Goal: Information Seeking & Learning: Learn about a topic

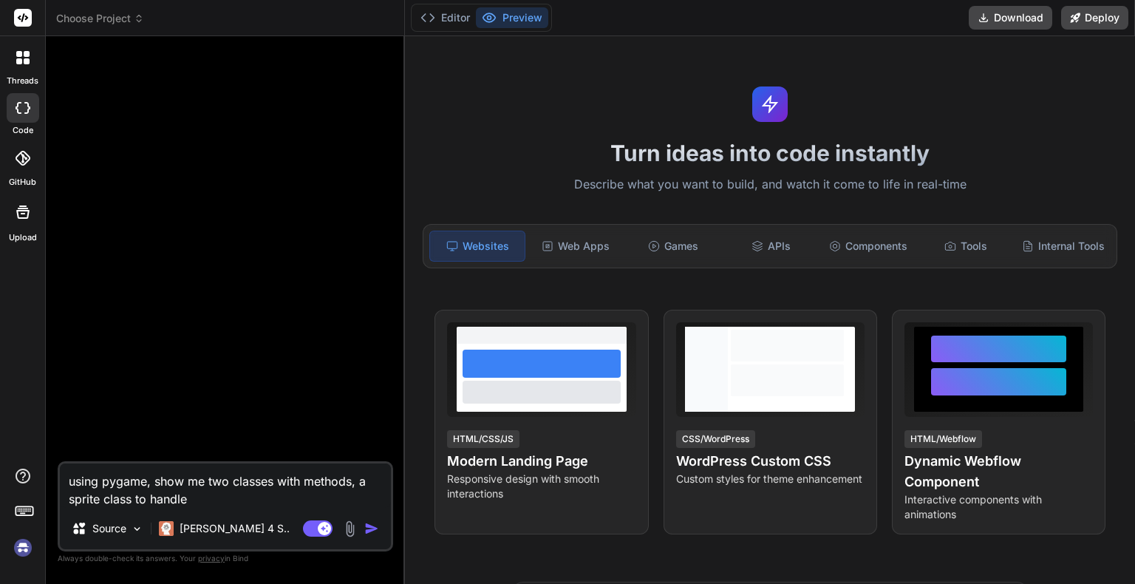
type textarea "x"
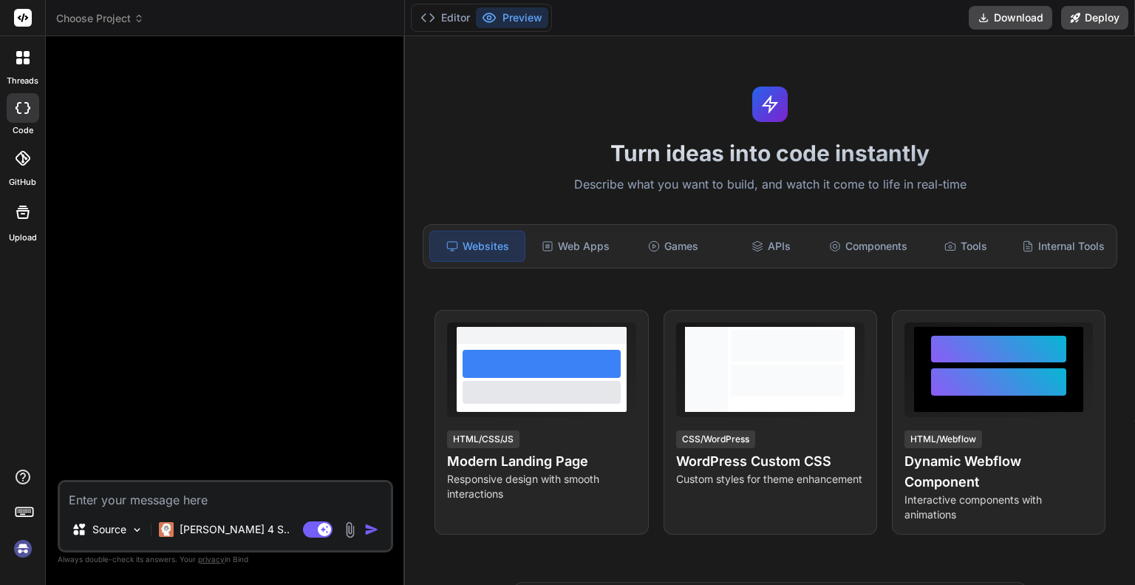
click at [251, 491] on textarea at bounding box center [225, 495] width 331 height 27
type textarea "i"
type textarea "x"
type textarea "i"
type textarea "x"
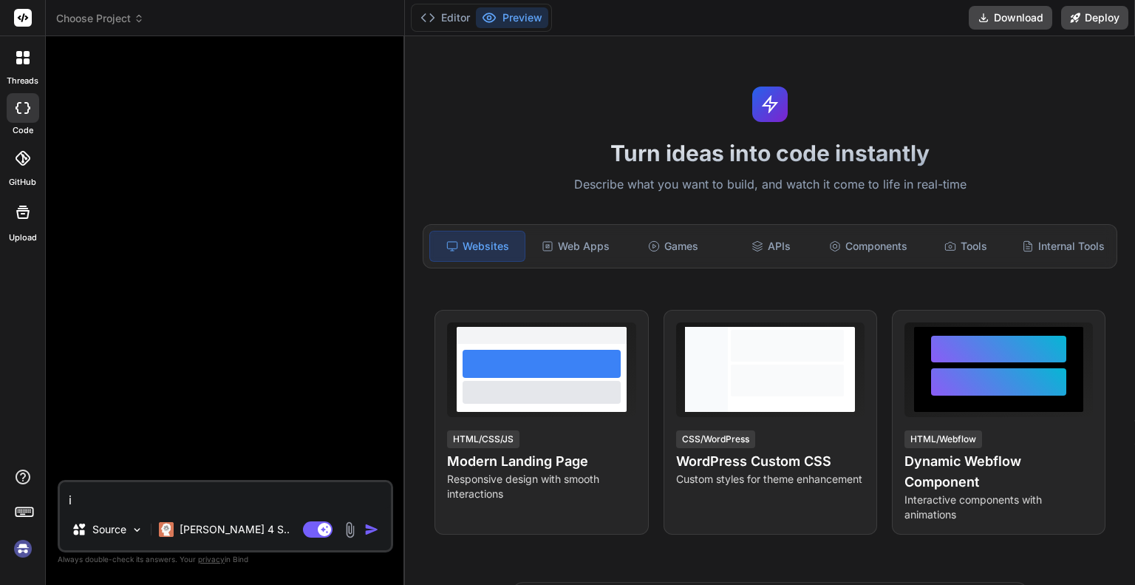
type textarea "i n"
type textarea "x"
type textarea "i ne"
type textarea "x"
type textarea "i nee"
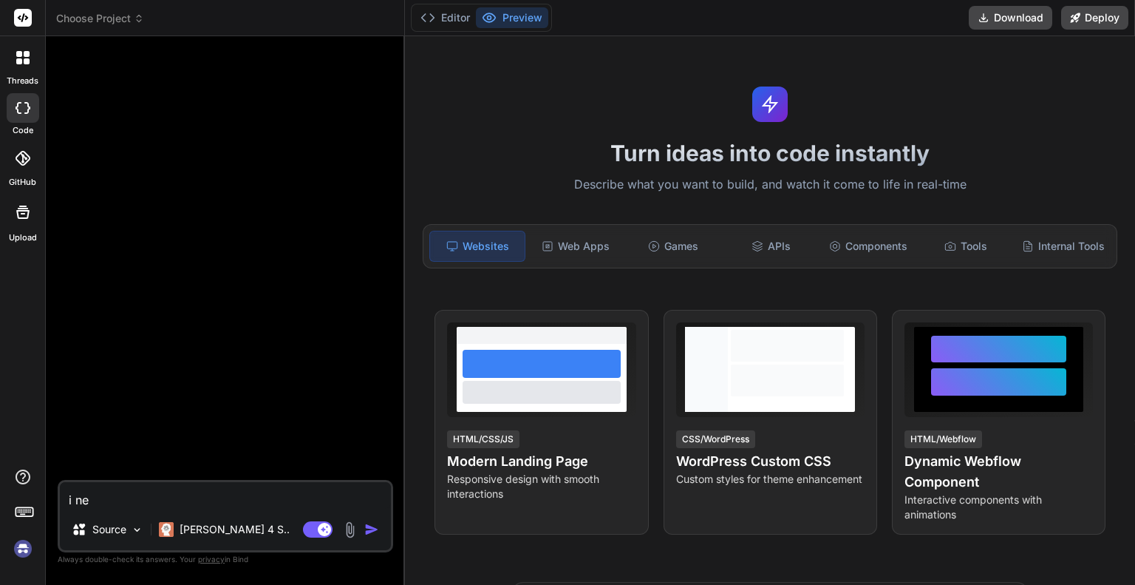
type textarea "x"
type textarea "i need"
type textarea "x"
type textarea "i need"
type textarea "x"
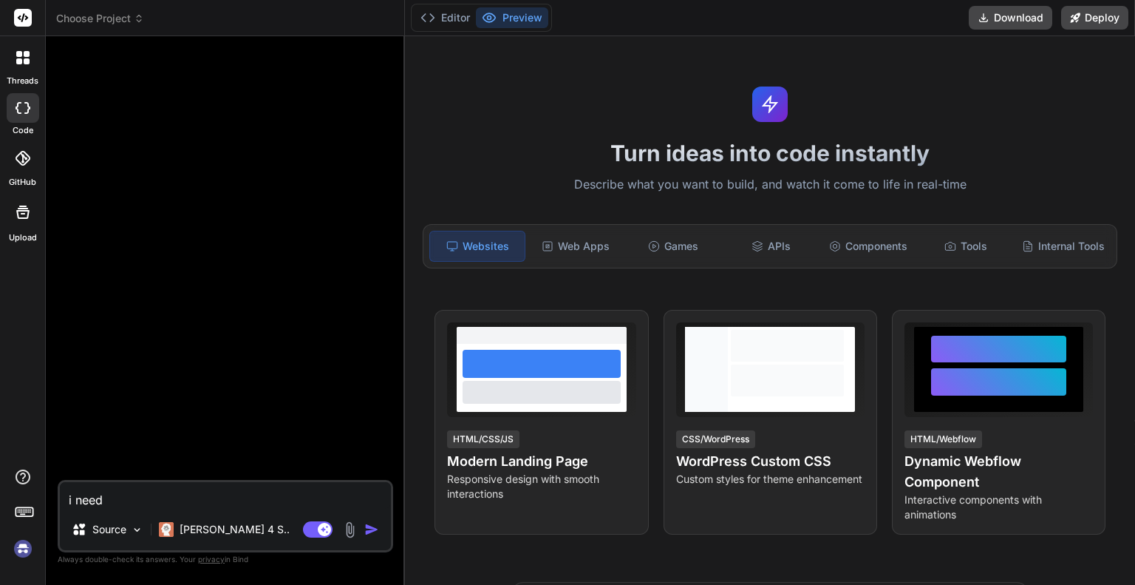
type textarea "i need a"
type textarea "x"
type textarea "i need a"
type textarea "x"
type textarea "i need a c"
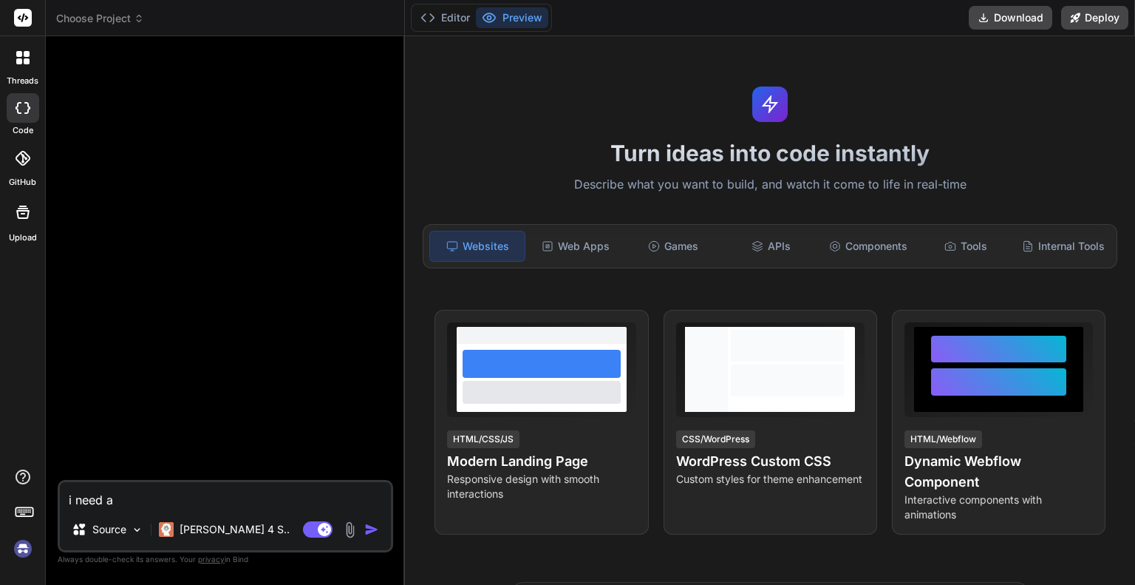
type textarea "x"
type textarea "i need a cl"
type textarea "x"
type textarea "i need a cla"
type textarea "x"
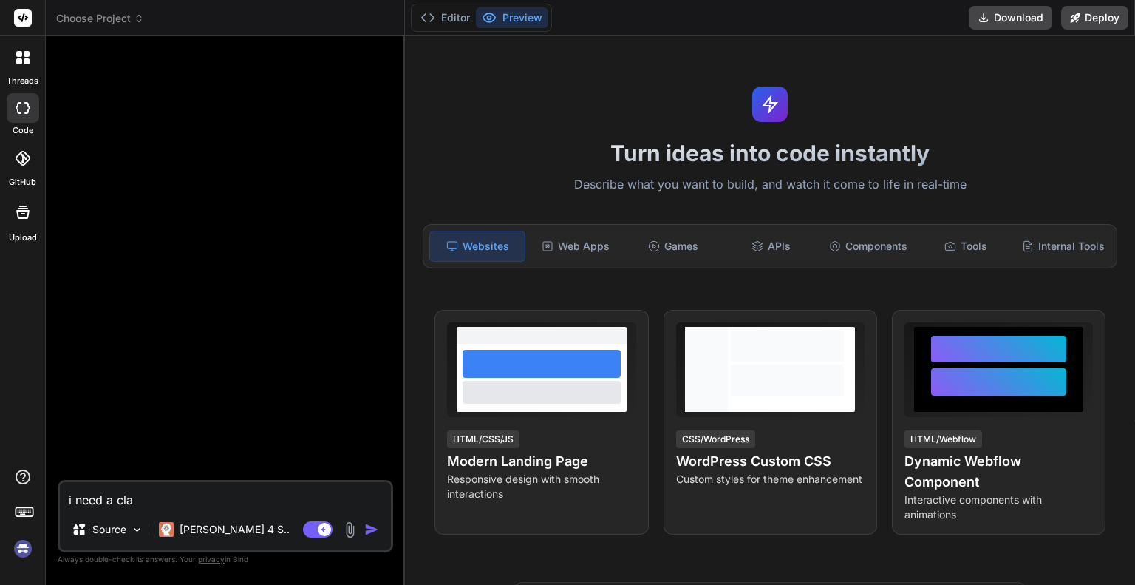
type textarea "i need a clas"
type textarea "x"
type textarea "i need a class"
type textarea "x"
type textarea "i need a class"
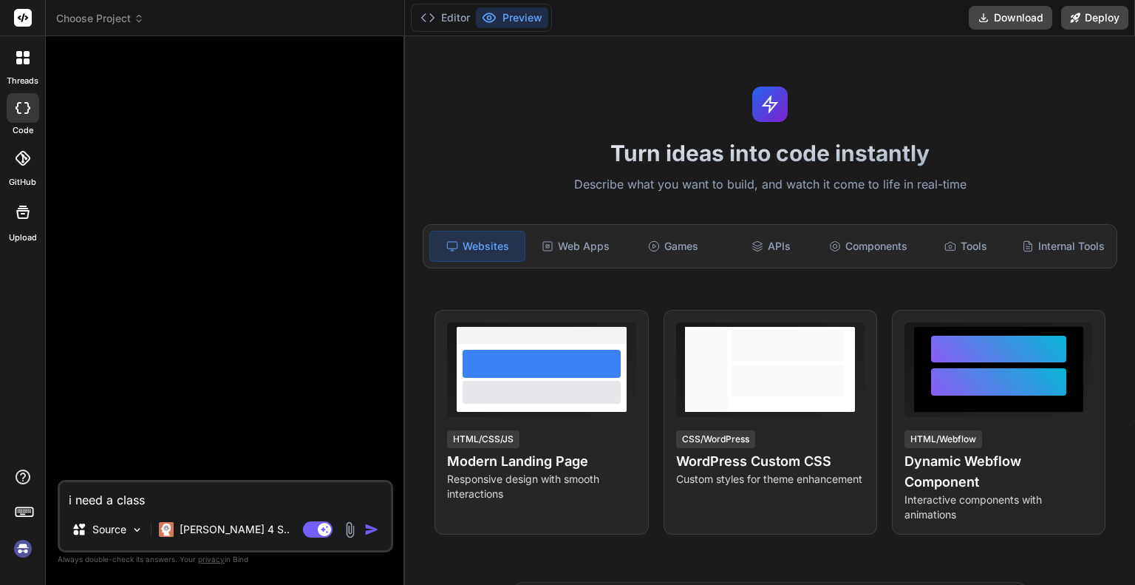
type textarea "x"
type textarea "i need a class"
type textarea "x"
type textarea "i need a clas"
type textarea "x"
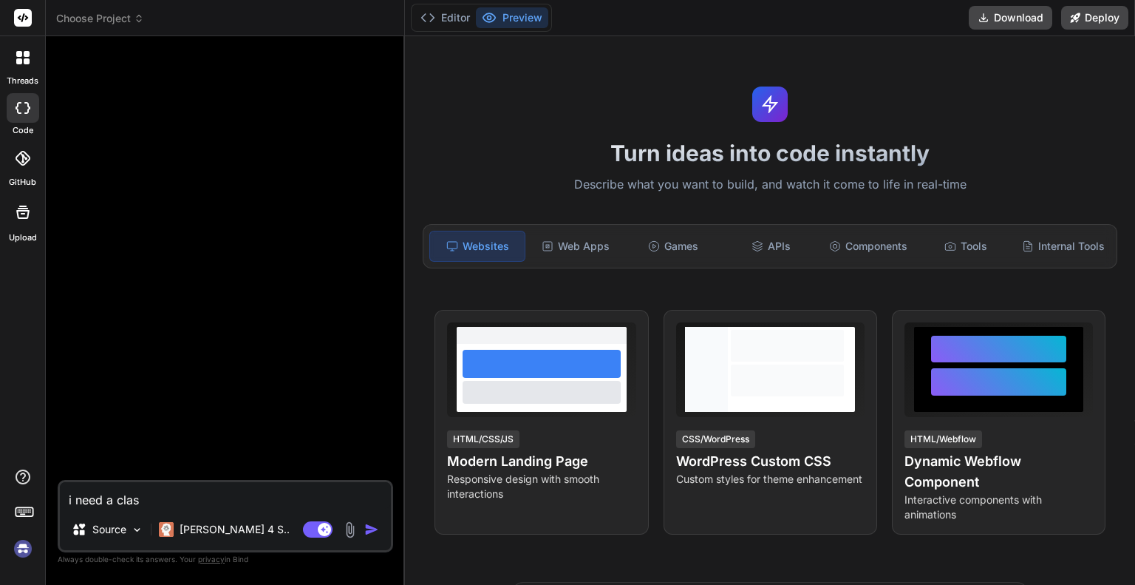
type textarea "i need a cla"
type textarea "x"
type textarea "i need a cl"
type textarea "x"
type textarea "i need a c"
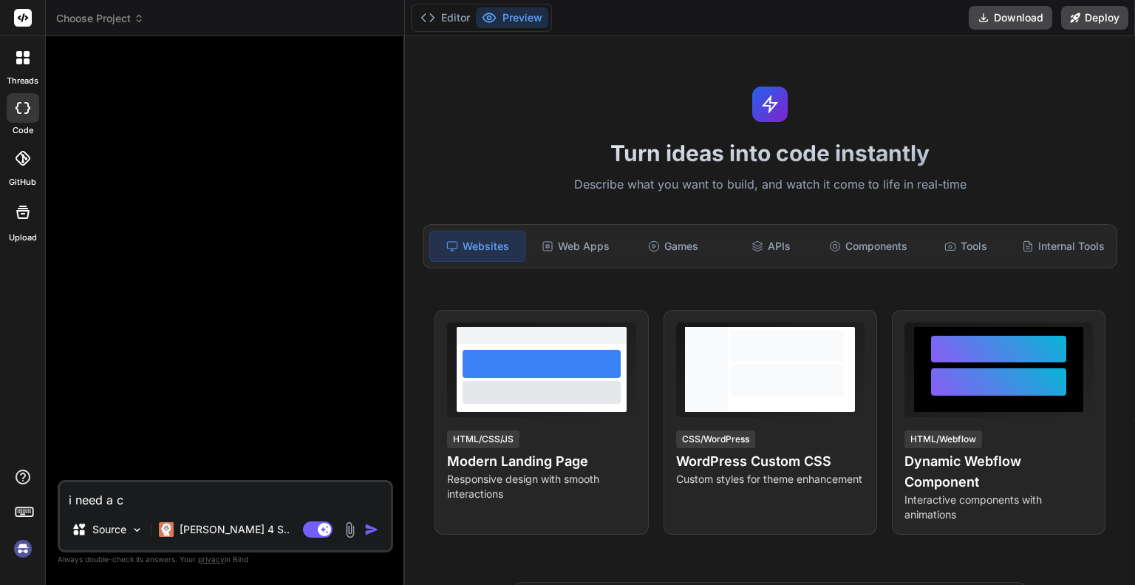
type textarea "x"
type textarea "i need a"
type textarea "x"
type textarea "i need a"
type textarea "x"
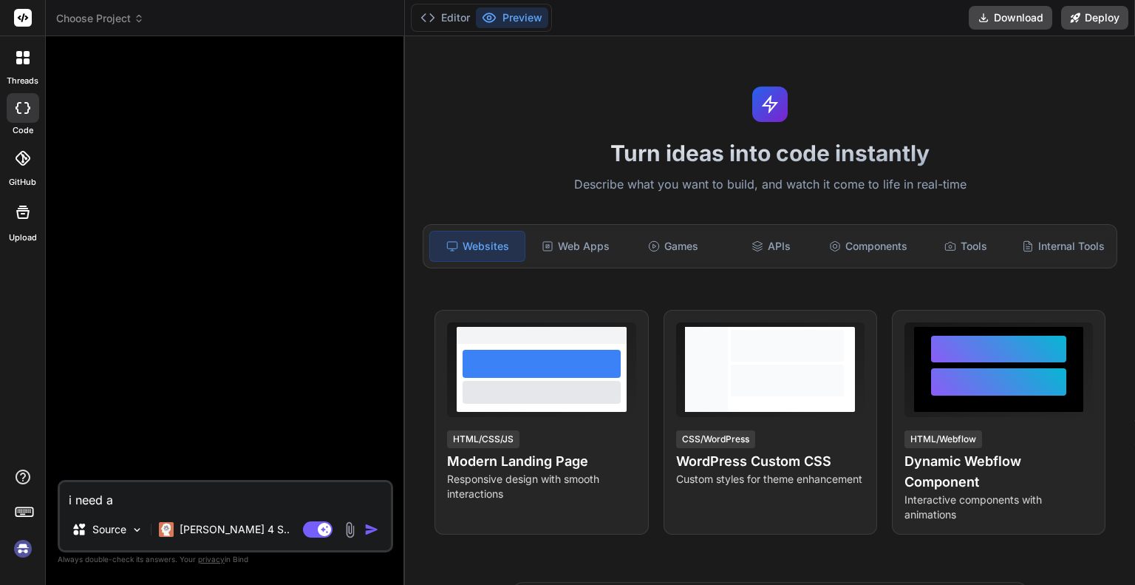
type textarea "i need"
type textarea "x"
type textarea "i need"
type textarea "x"
type textarea "i nee"
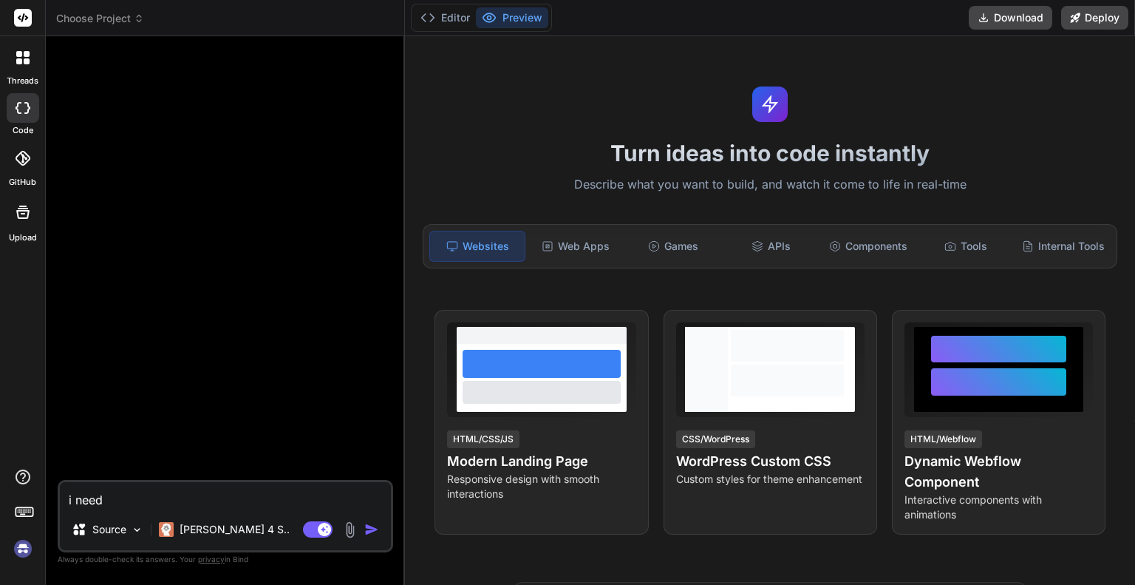
type textarea "x"
type textarea "i ne"
type textarea "x"
type textarea "i n"
type textarea "x"
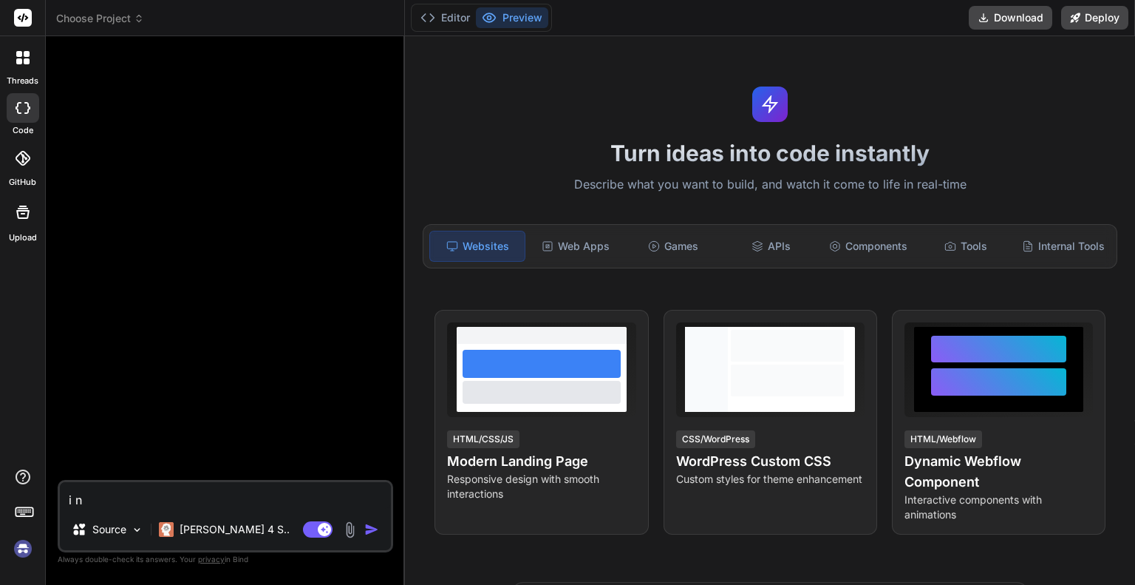
type textarea "i"
type textarea "x"
type textarea "i"
type textarea "x"
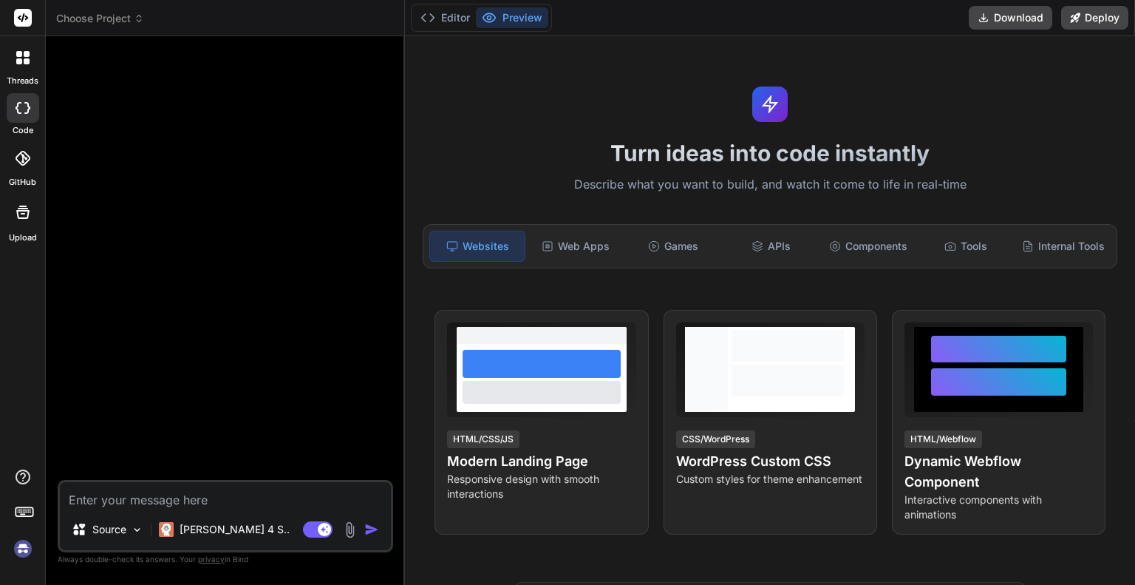
type textarea "u"
type textarea "x"
type textarea "us"
type textarea "x"
type textarea "usi"
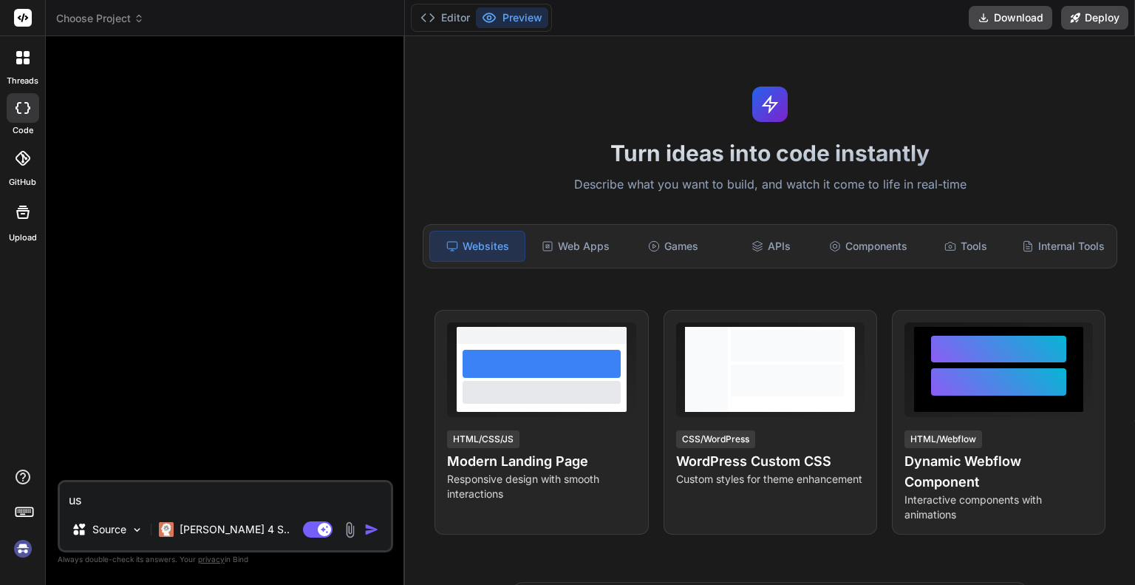
type textarea "x"
type textarea "usin"
type textarea "x"
type textarea "using"
type textarea "x"
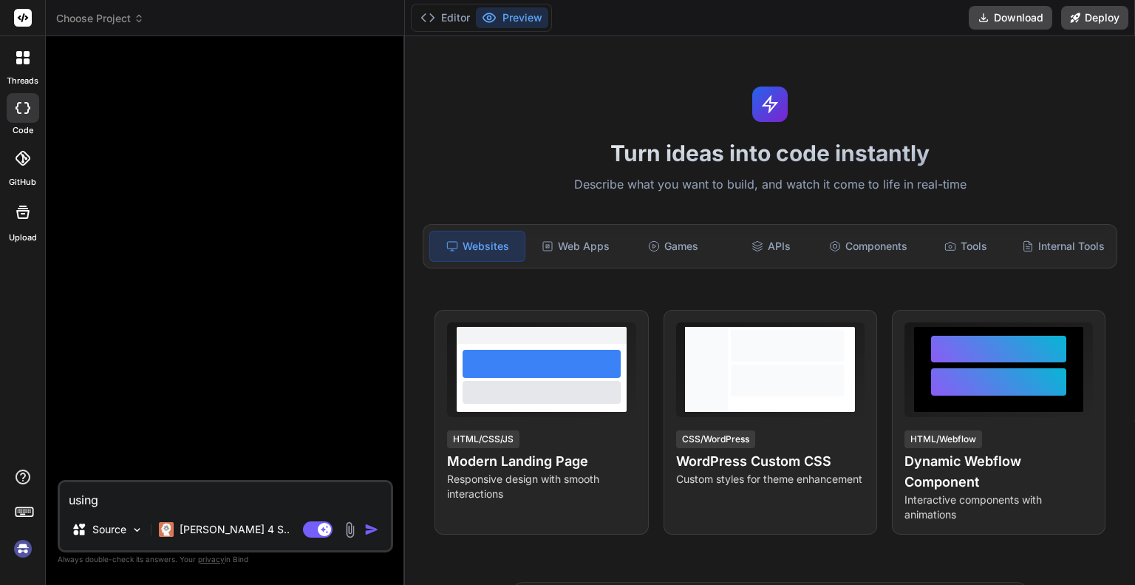
type textarea "using"
type textarea "x"
type textarea "using p"
type textarea "x"
type textarea "using py"
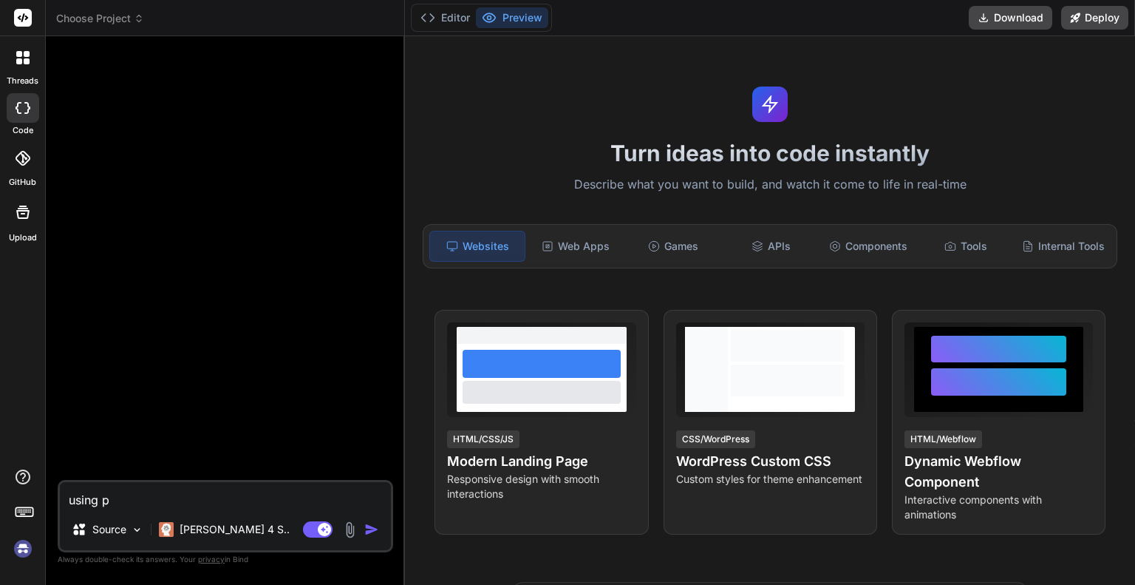
type textarea "x"
type textarea "using pyt"
type textarea "x"
type textarea "using pytn"
type textarea "x"
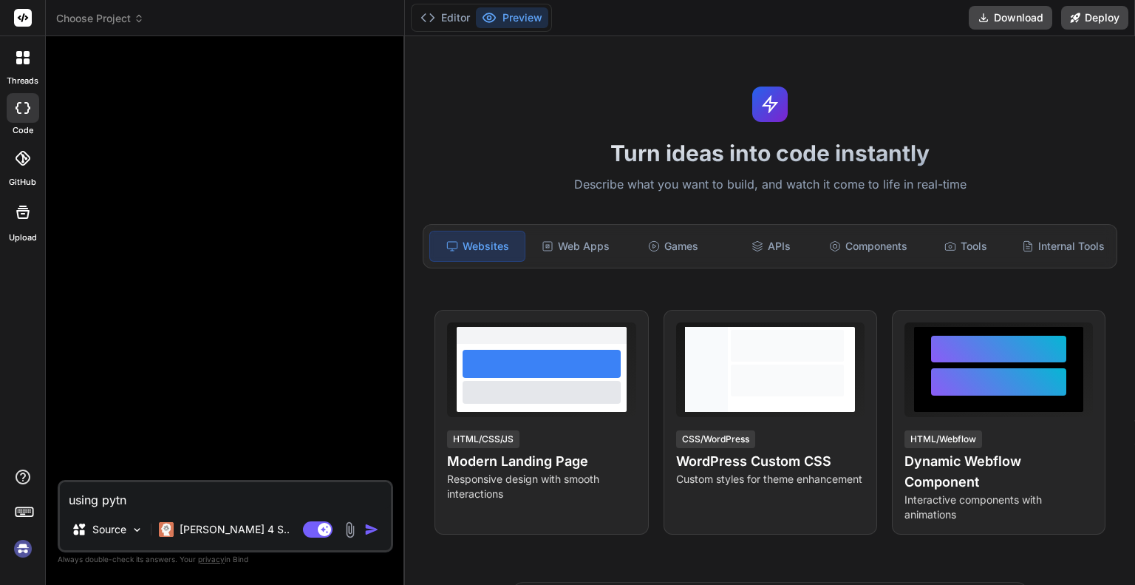
type textarea "using pytno"
type textarea "x"
type textarea "using pytn"
type textarea "x"
type textarea "using pyt"
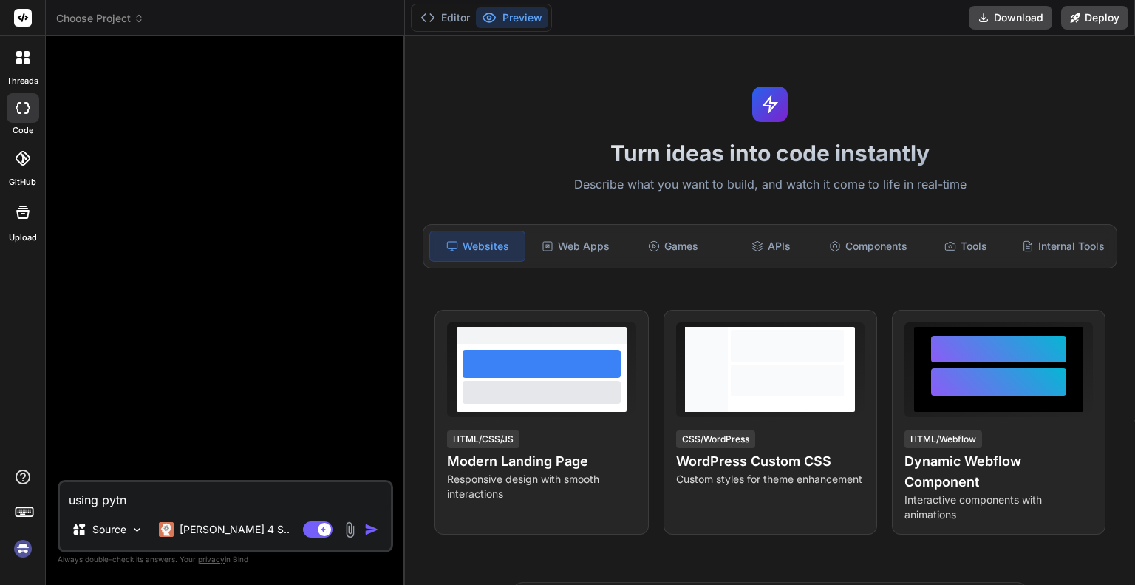
type textarea "x"
type textarea "using pyth"
type textarea "x"
type textarea "using pytho"
type textarea "x"
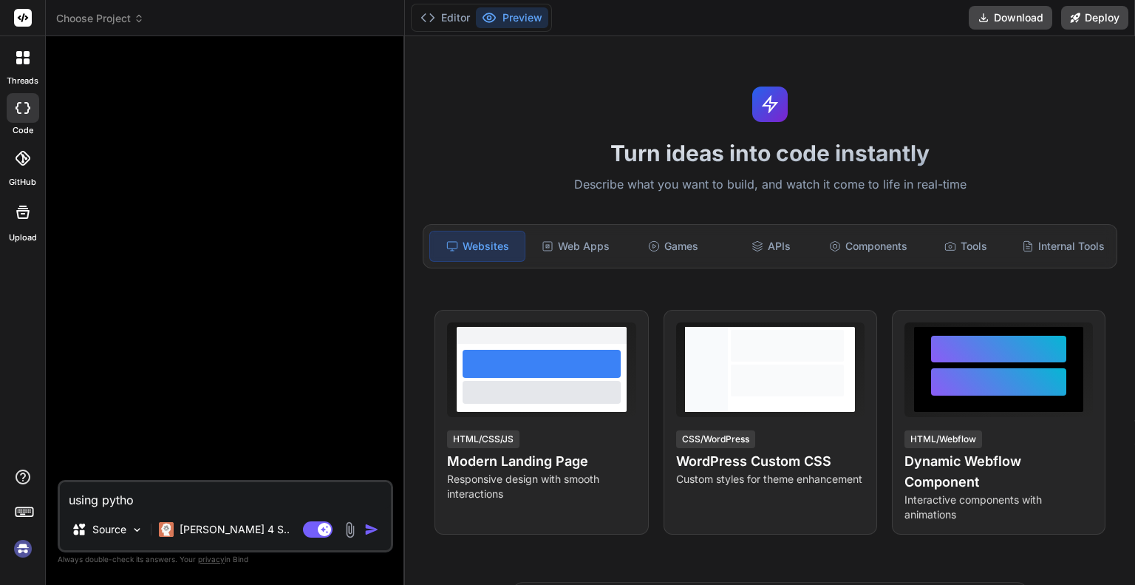
type textarea "using python"
type textarea "x"
type textarea "using python"
type textarea "x"
type textarea "using python a"
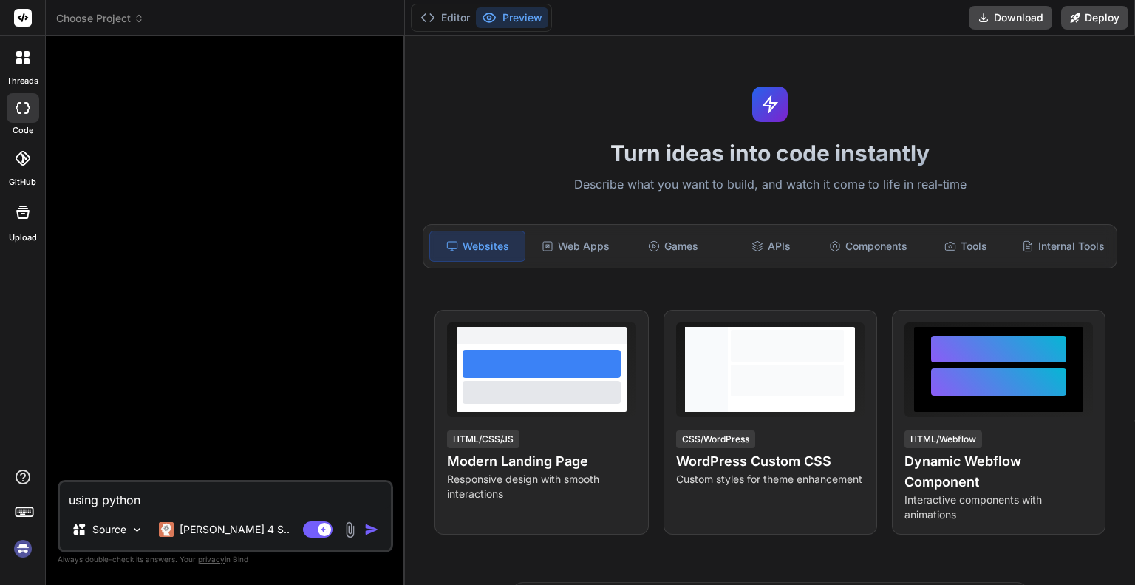
type textarea "x"
type textarea "using python an"
type textarea "x"
type textarea "using python and"
type textarea "x"
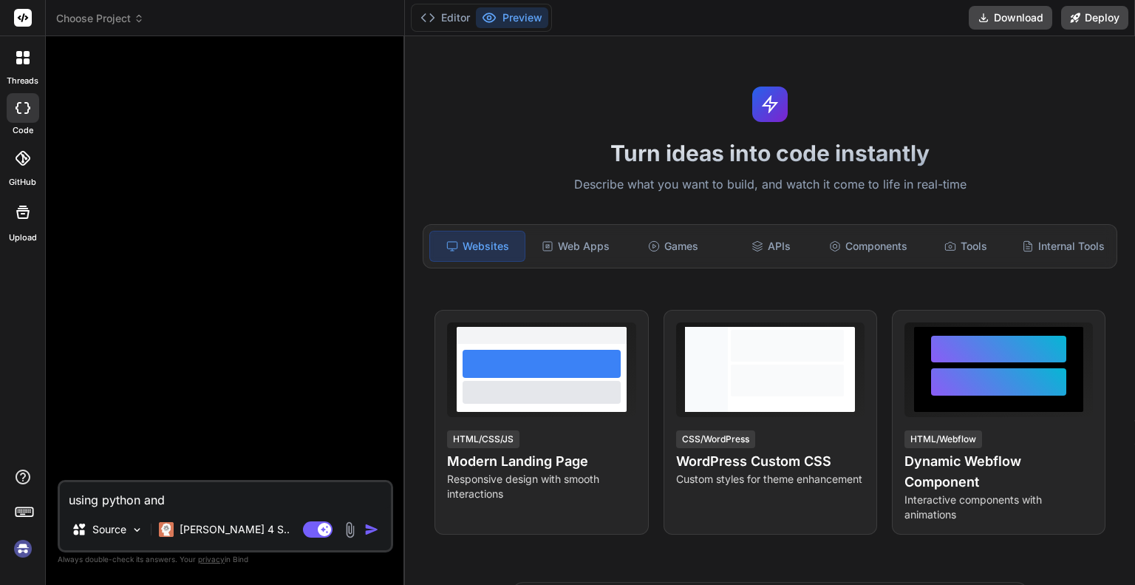
type textarea "using python and"
type textarea "x"
type textarea "using python and t"
type textarea "x"
type textarea "using python and th"
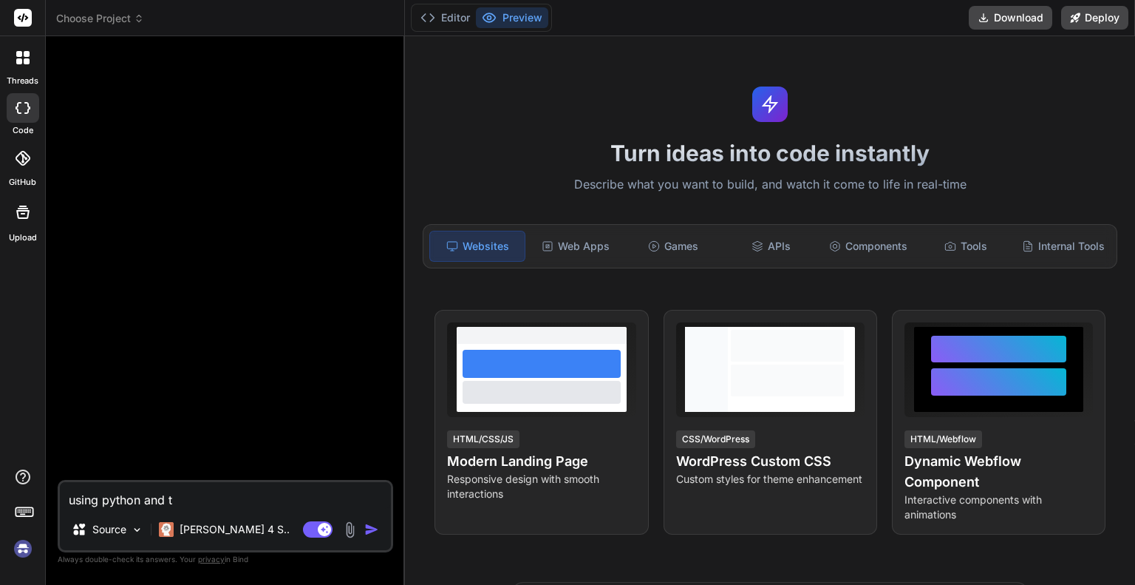
type textarea "x"
type textarea "using python and the"
type textarea "x"
type textarea "using python and the"
type textarea "x"
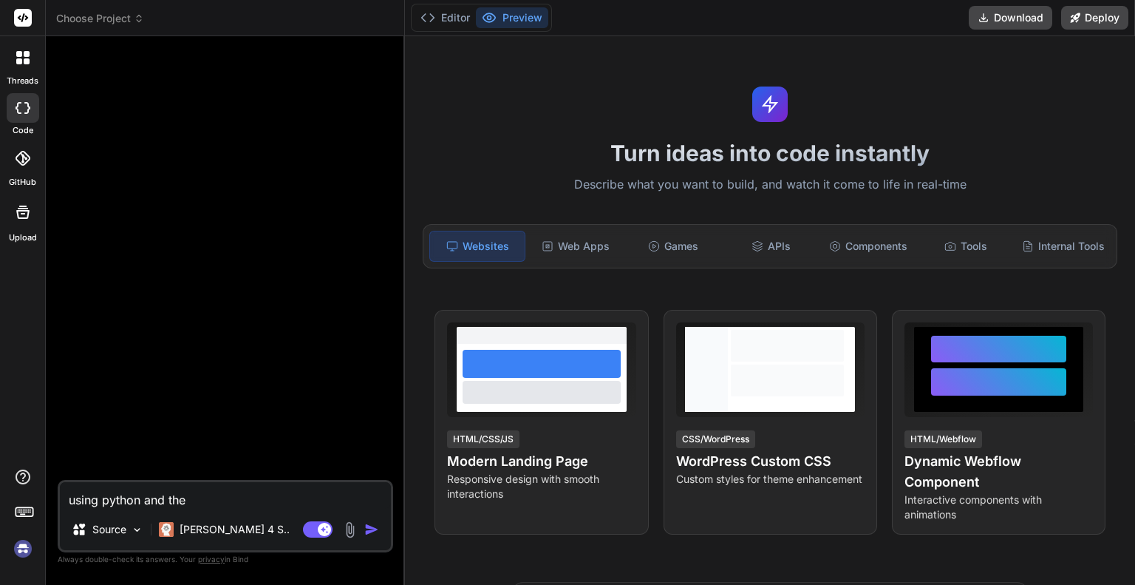
type textarea "using python and the p"
type textarea "x"
type textarea "using python and the pi"
type textarea "x"
type textarea "using python and the pib"
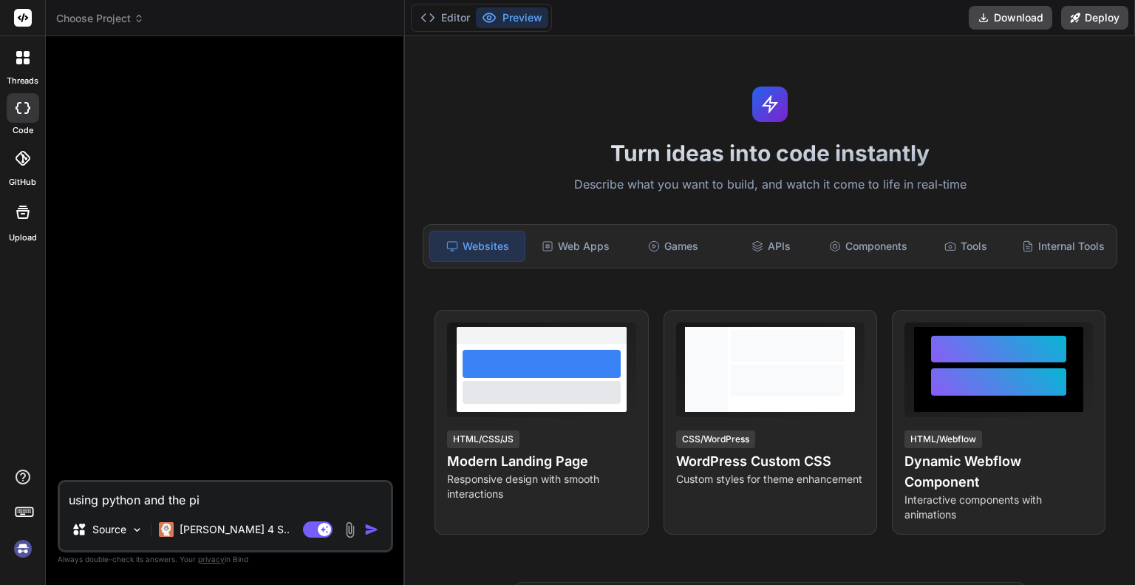
type textarea "x"
type textarea "using python and the pibr"
type textarea "x"
type textarea "using python and the pibra"
type textarea "x"
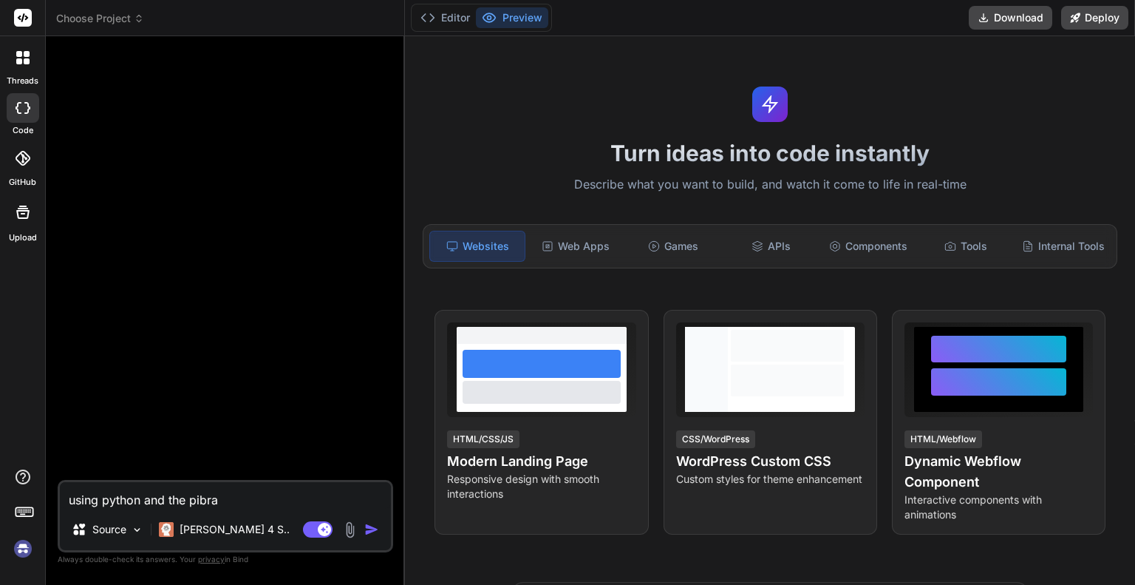
type textarea "using python and the pibr"
type textarea "x"
type textarea "using python and the pib"
type textarea "x"
type textarea "using python and the pi"
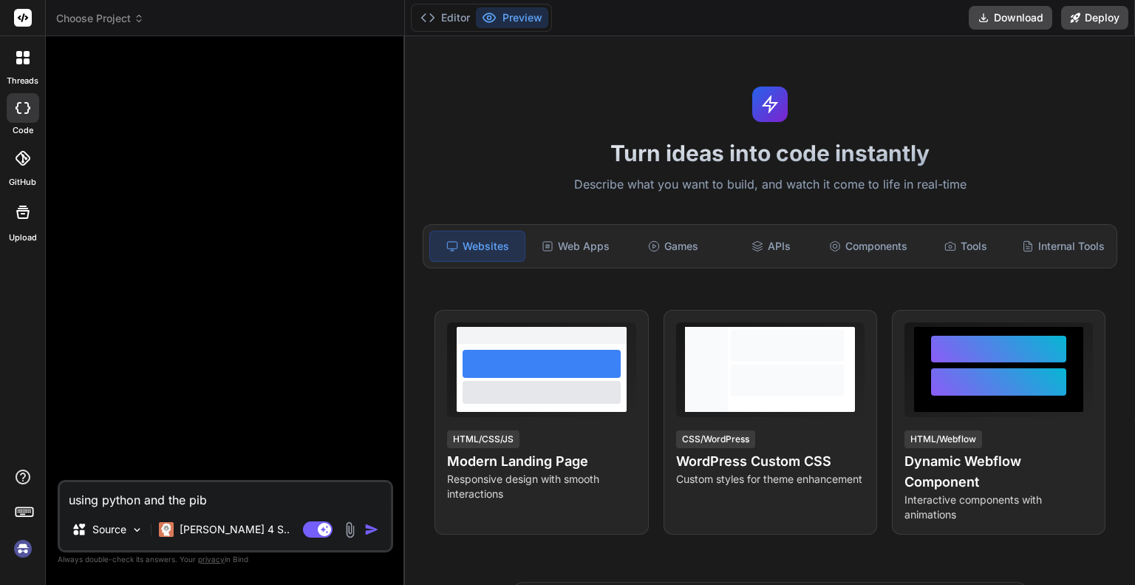
type textarea "x"
type textarea "using python and the p"
type textarea "x"
type textarea "using python and the"
type textarea "x"
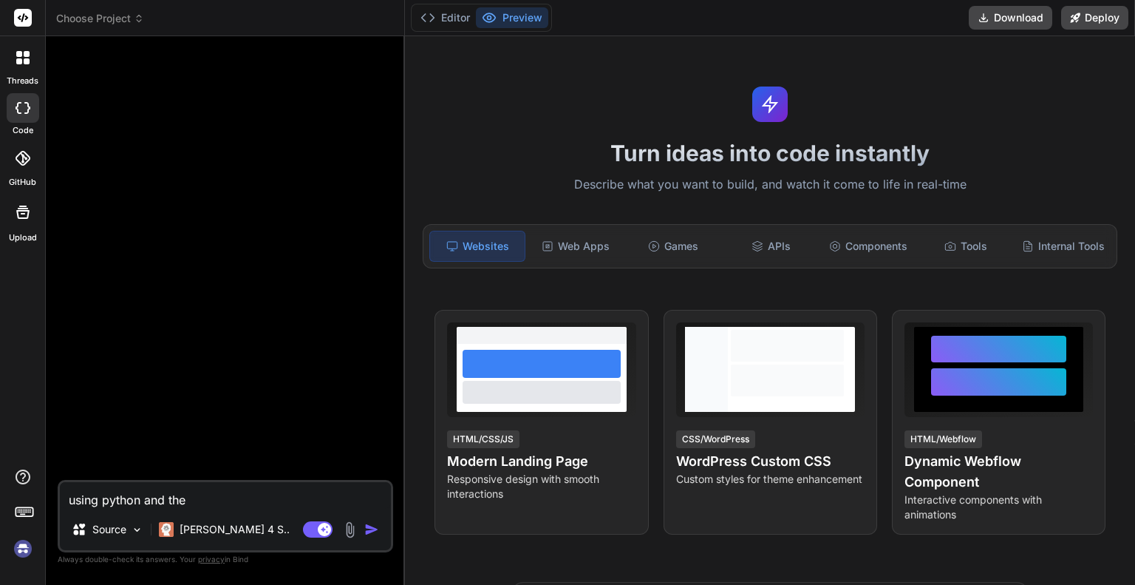
type textarea "using python and the l"
type textarea "x"
type textarea "using python and the li"
type textarea "x"
type textarea "using python and the lib"
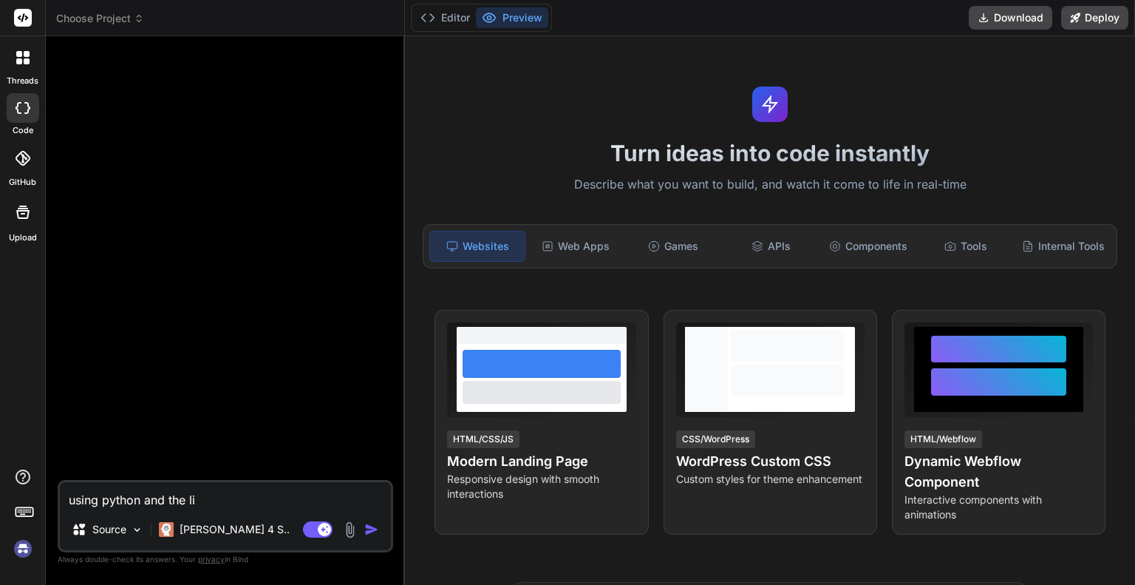
type textarea "x"
type textarea "using python and the liba"
type textarea "x"
type textarea "using python and the lib"
type textarea "x"
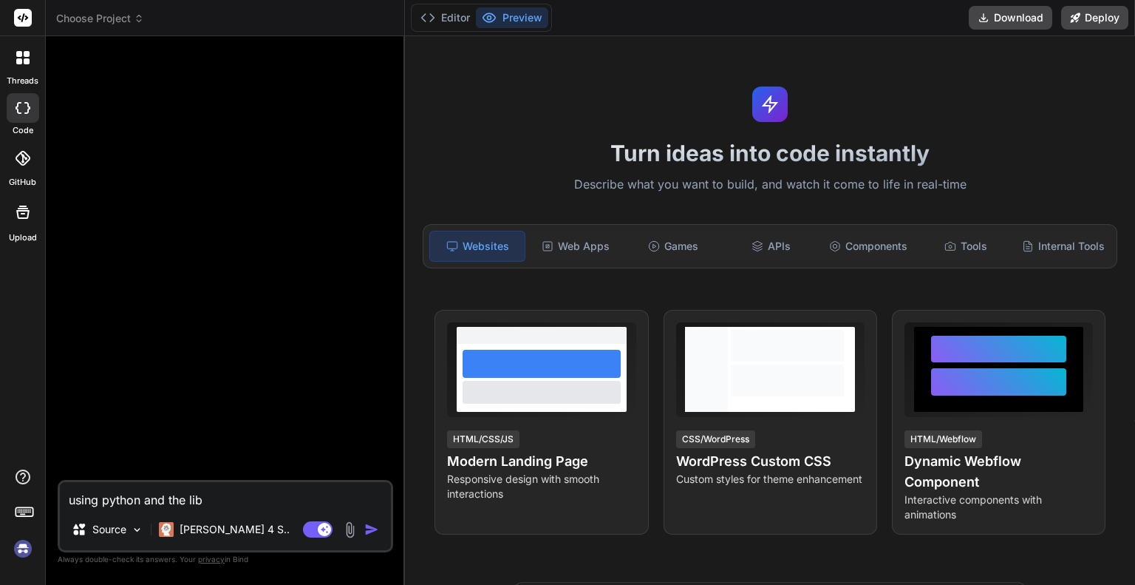
type textarea "using python and the libr"
type textarea "x"
type textarea "using python and the libra"
type textarea "x"
type textarea "using python and the librab"
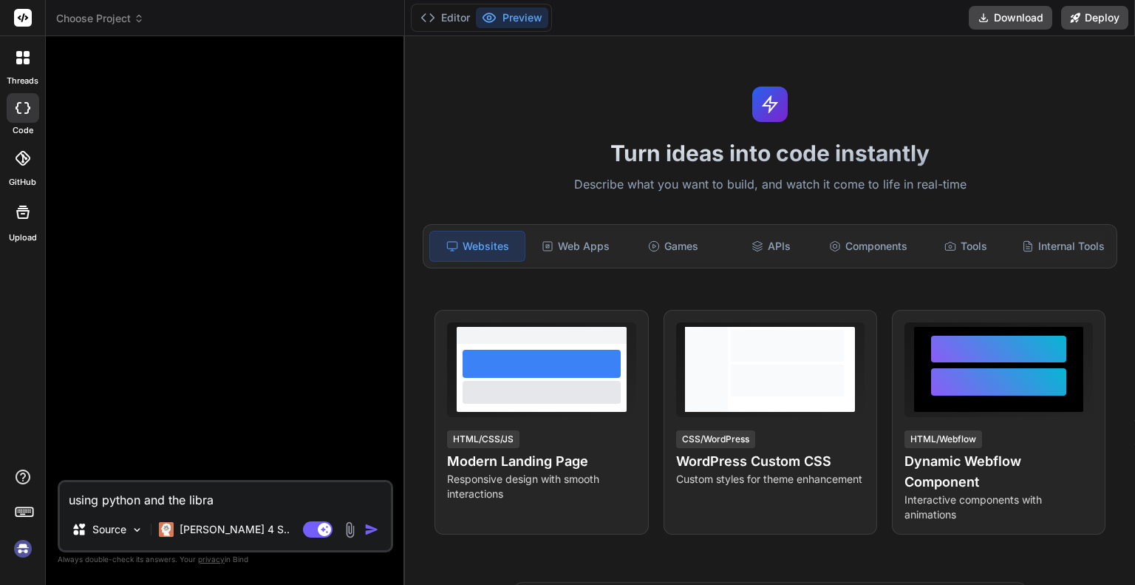
type textarea "x"
type textarea "using python and the libraby"
type textarea "x"
type textarea "using python and the librab"
type textarea "x"
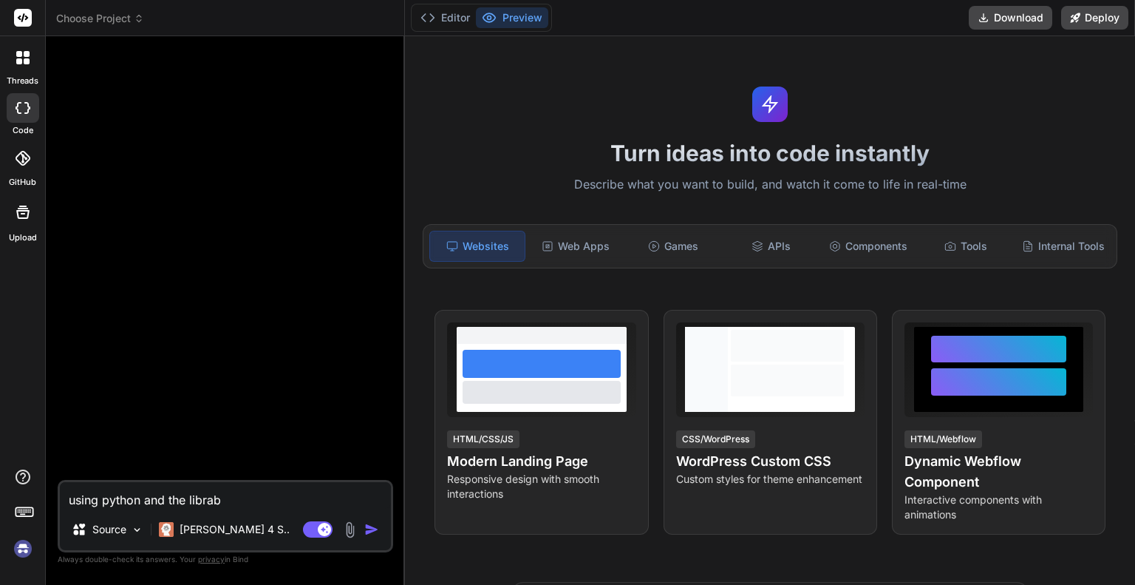
type textarea "using python and the libra"
type textarea "x"
type textarea "using python and the librar"
type textarea "x"
type textarea "using python and the library"
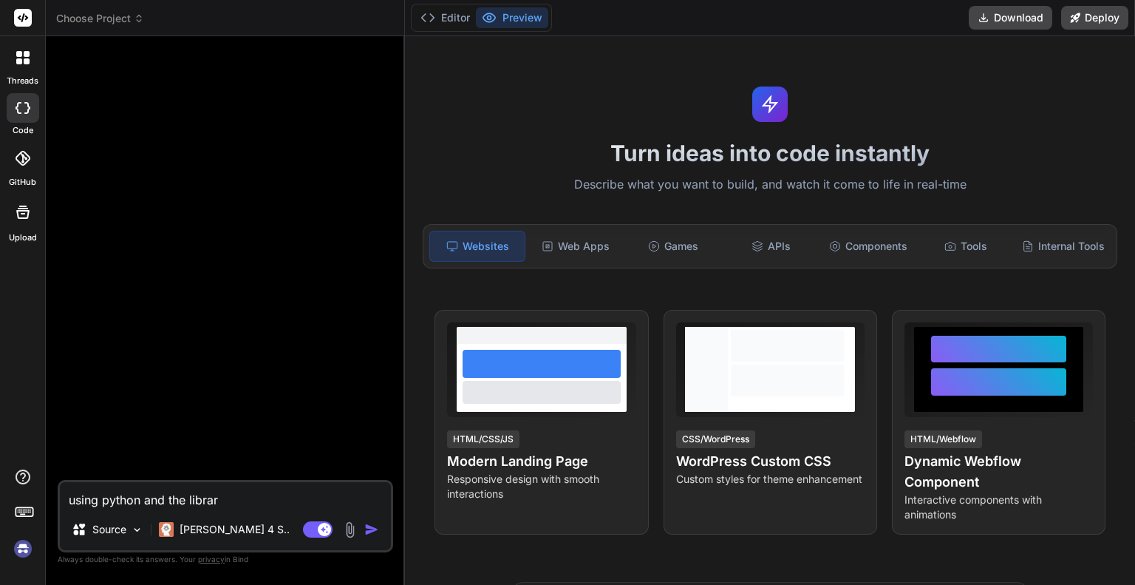
type textarea "x"
type textarea "using python and the library"
type textarea "x"
type textarea "using python and the library p"
type textarea "x"
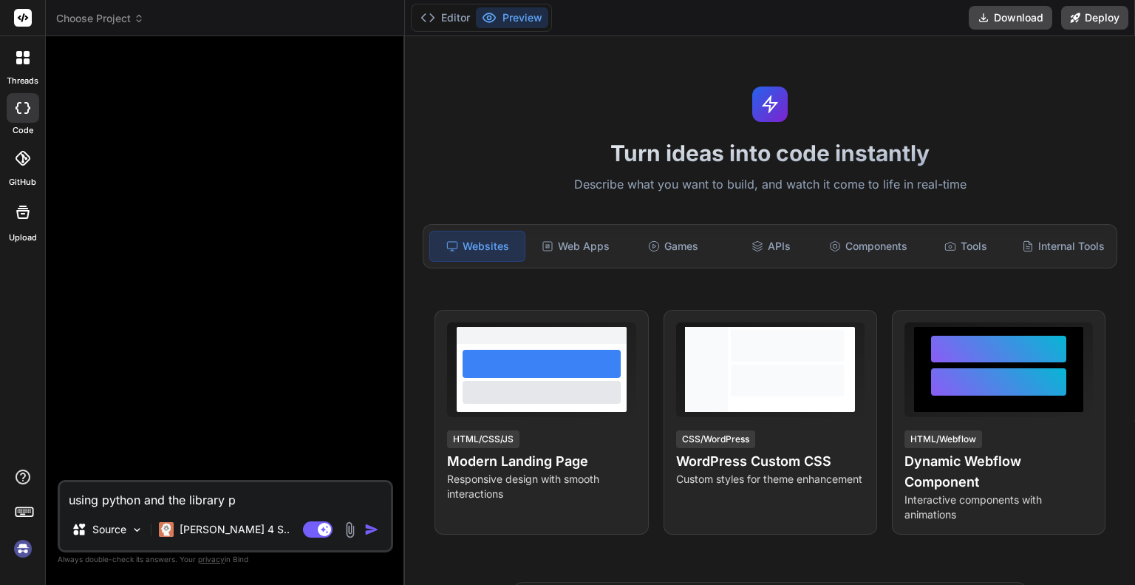
type textarea "using python and the library py"
type textarea "x"
type textarea "using python and the library pyg"
type textarea "x"
type textarea "using python and the library pyga"
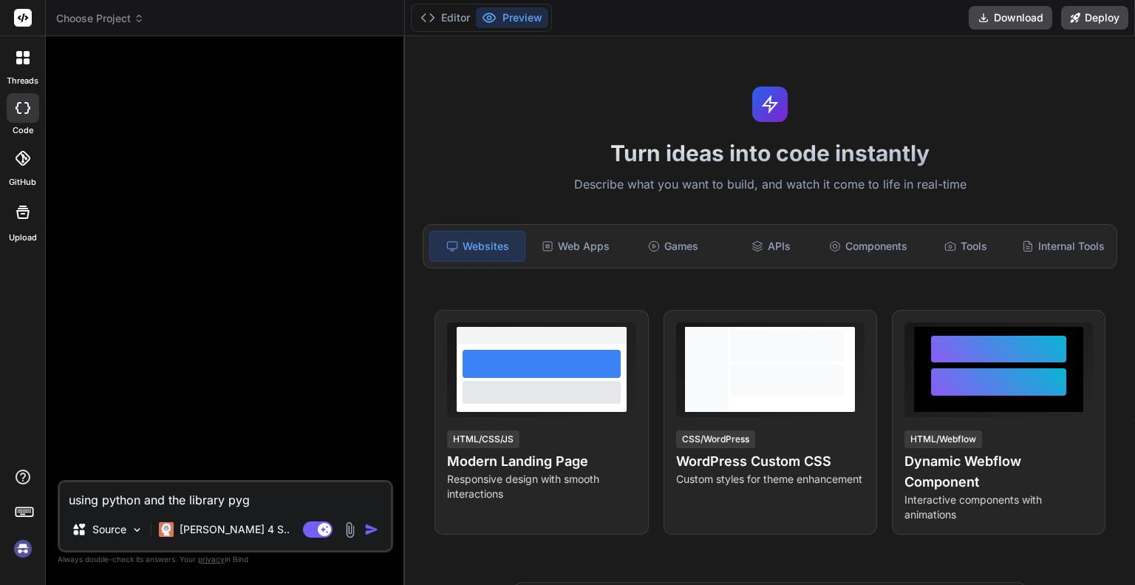
type textarea "x"
type textarea "using python and the library pygam"
type textarea "x"
type textarea "using python and the library pygame"
type textarea "x"
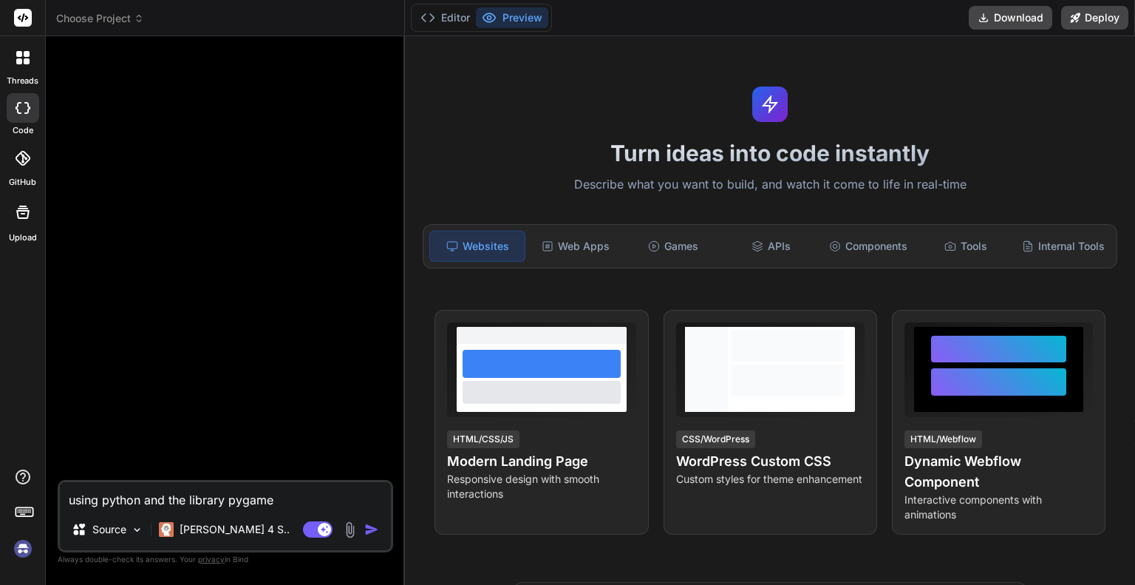
type textarea "using python and the library pygame,"
type textarea "x"
type textarea "using python, and the library pygame,"
type textarea "x"
type textarea "using python, and the library pygame,"
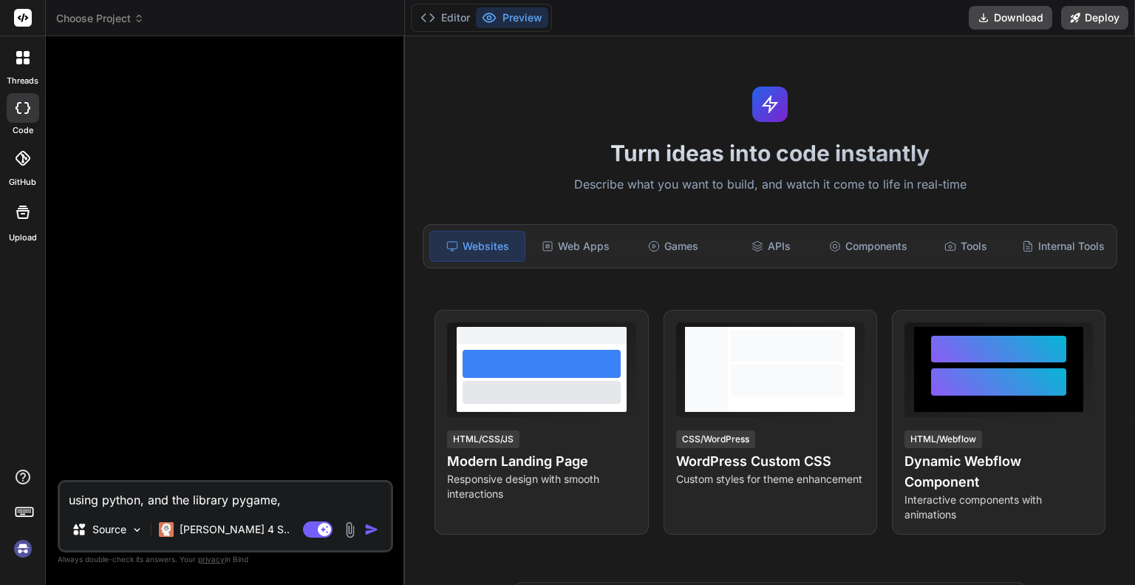
type textarea "x"
type textarea "using python, and the library pygame, c"
type textarea "x"
type textarea "using python, and the library pygame, cr"
type textarea "x"
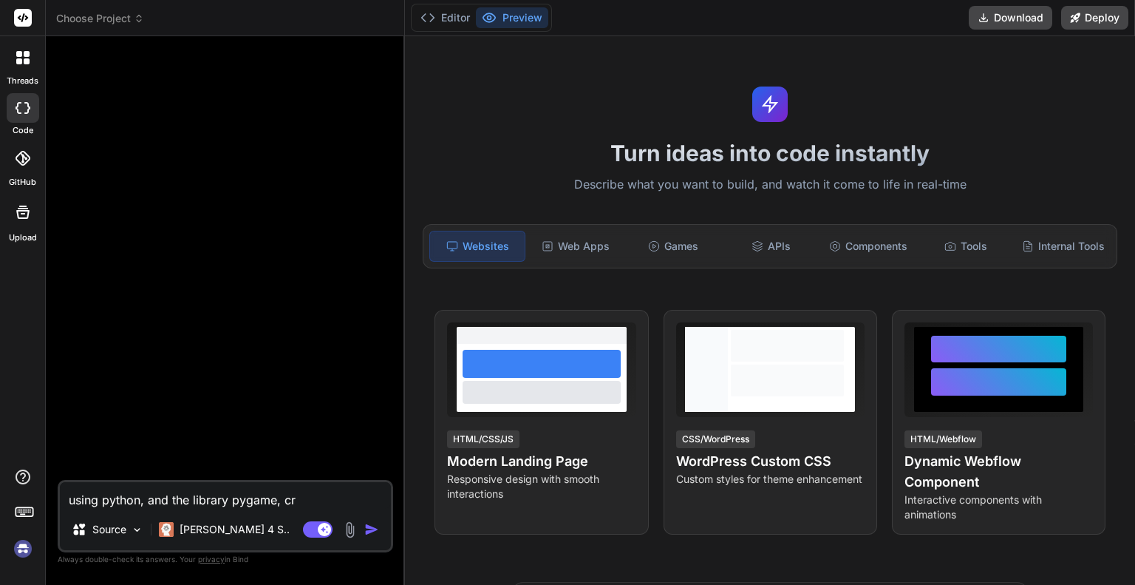
type textarea "using python, and the library pygame, cre"
type textarea "x"
type textarea "using python, and the library pygame, crea"
type textarea "x"
type textarea "using python, and the library pygame, creat"
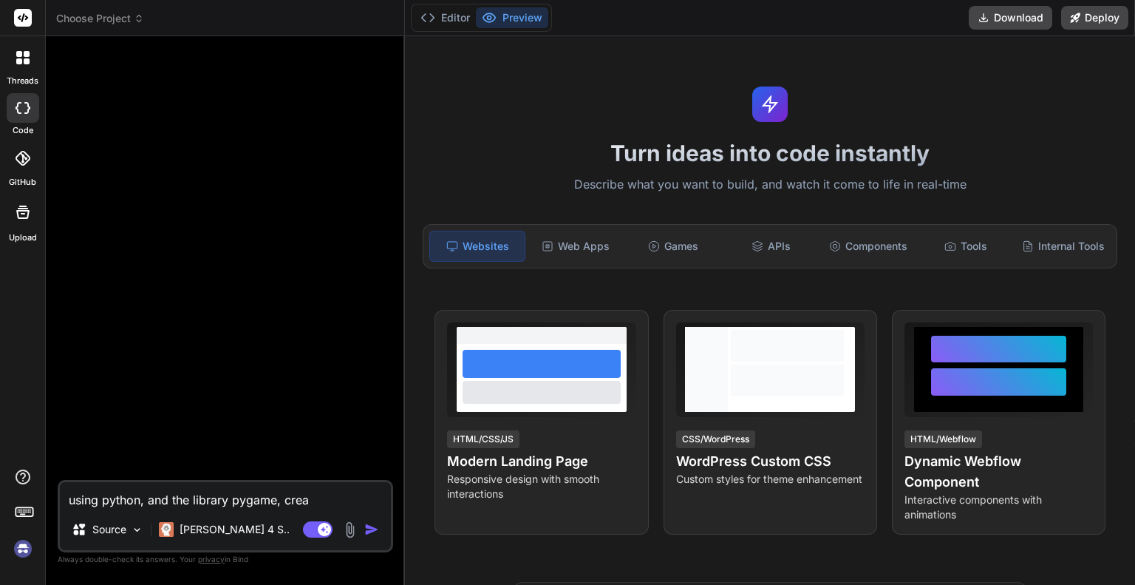
type textarea "x"
type textarea "using python, and the library pygame, create"
type textarea "x"
type textarea "using python, and the library pygame, create"
type textarea "x"
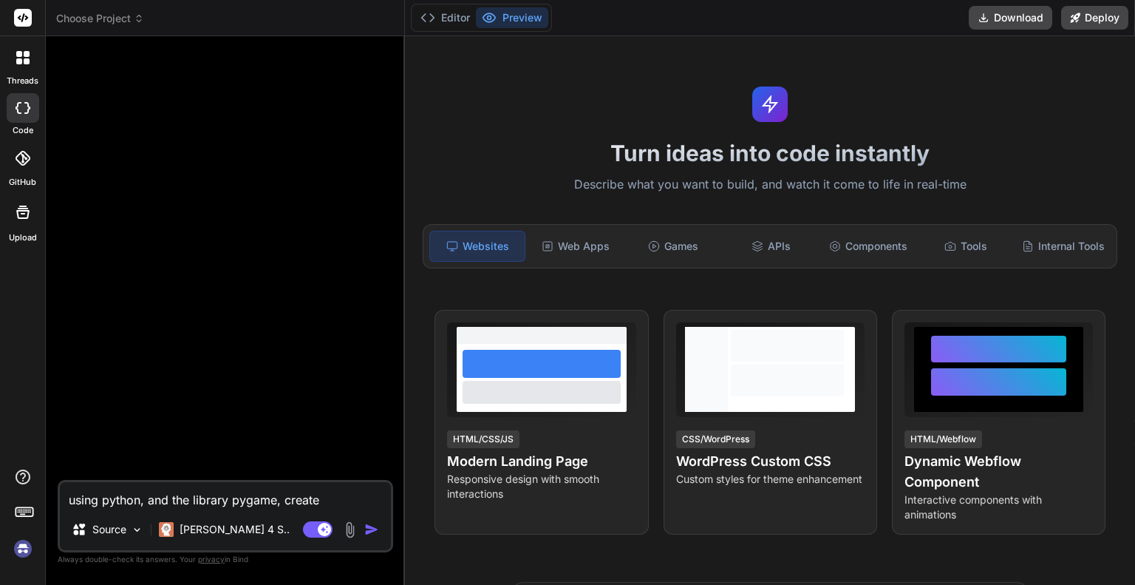
type textarea "using python, and the library pygame, create a"
type textarea "x"
type textarea "using python, and the library pygame, create a"
type textarea "x"
type textarea "using python, and the library pygame, create a c"
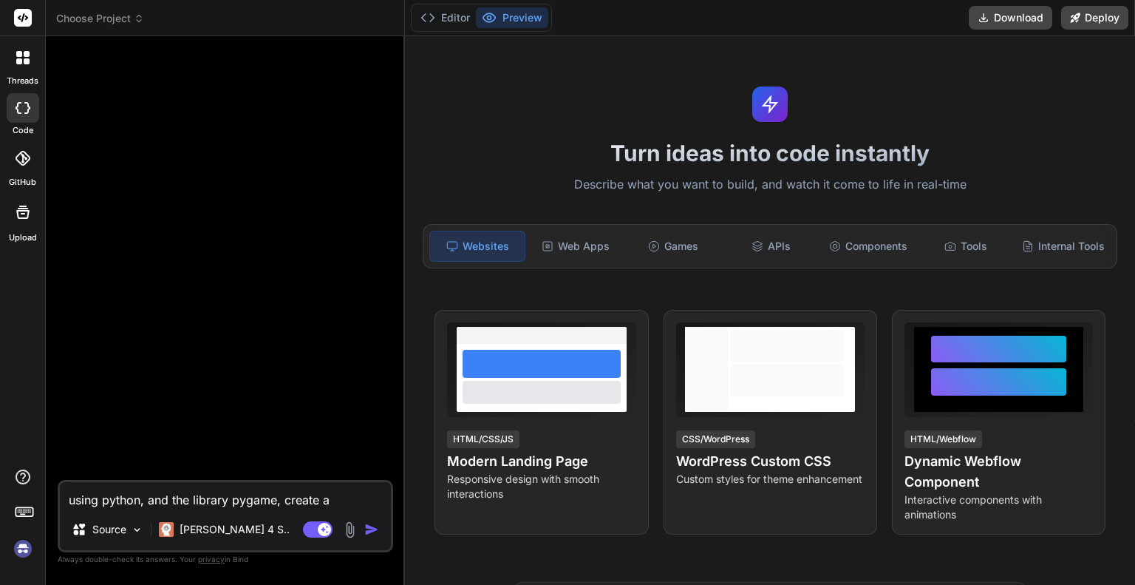
type textarea "x"
type textarea "using python, and the library pygame, create a cl"
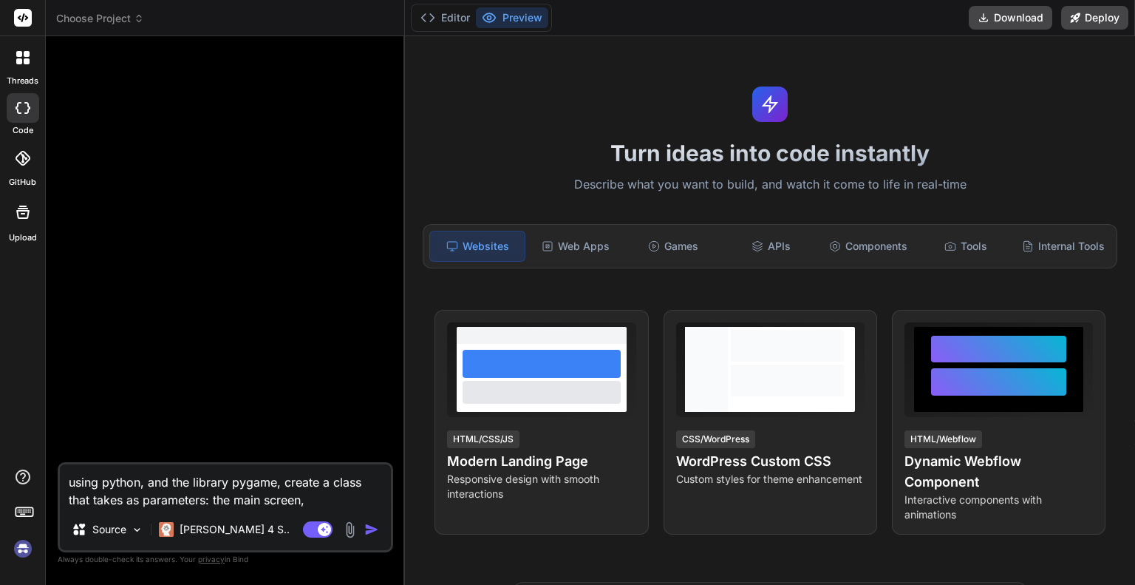
drag, startPoint x: 336, startPoint y: 499, endPoint x: 334, endPoint y: 486, distance: 12.8
click at [334, 486] on textarea "using python, and the library pygame, create a class that takes as parameters: …" at bounding box center [225, 486] width 331 height 44
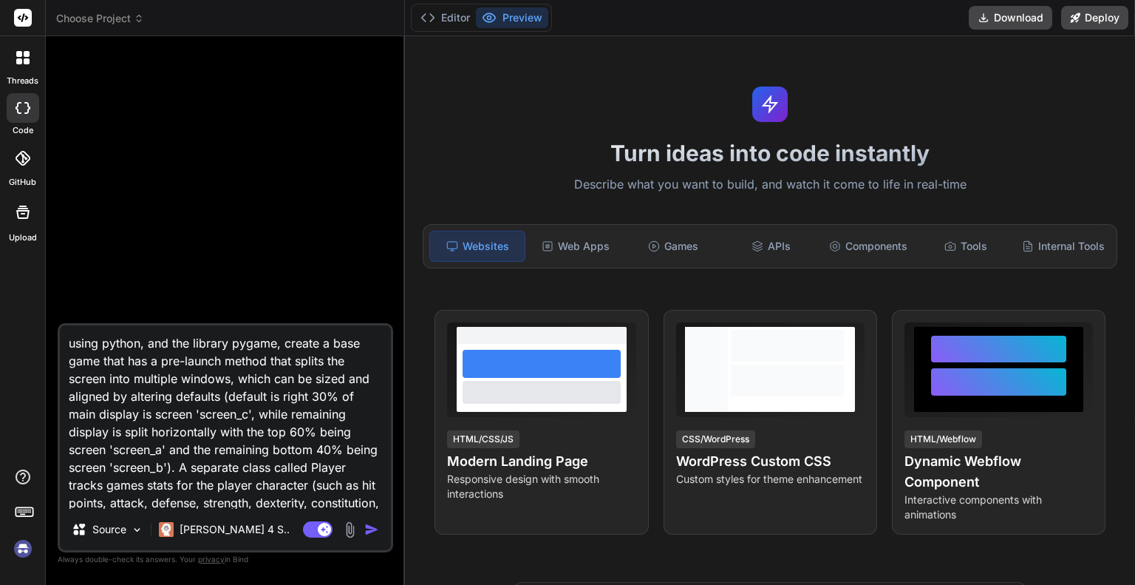
scroll to position [92, 0]
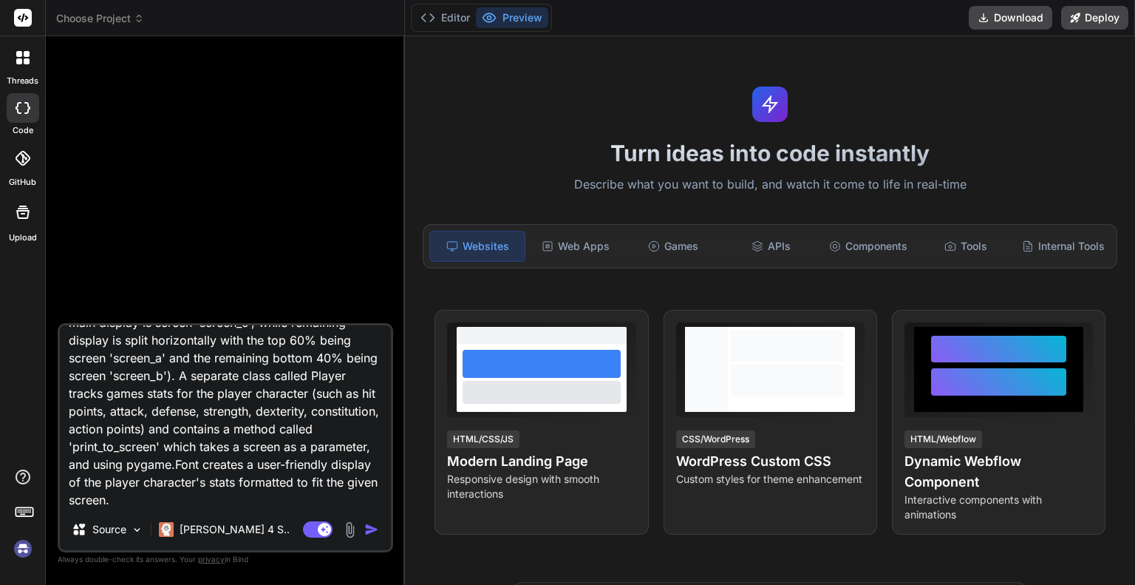
click at [378, 532] on img "button" at bounding box center [371, 529] width 15 height 15
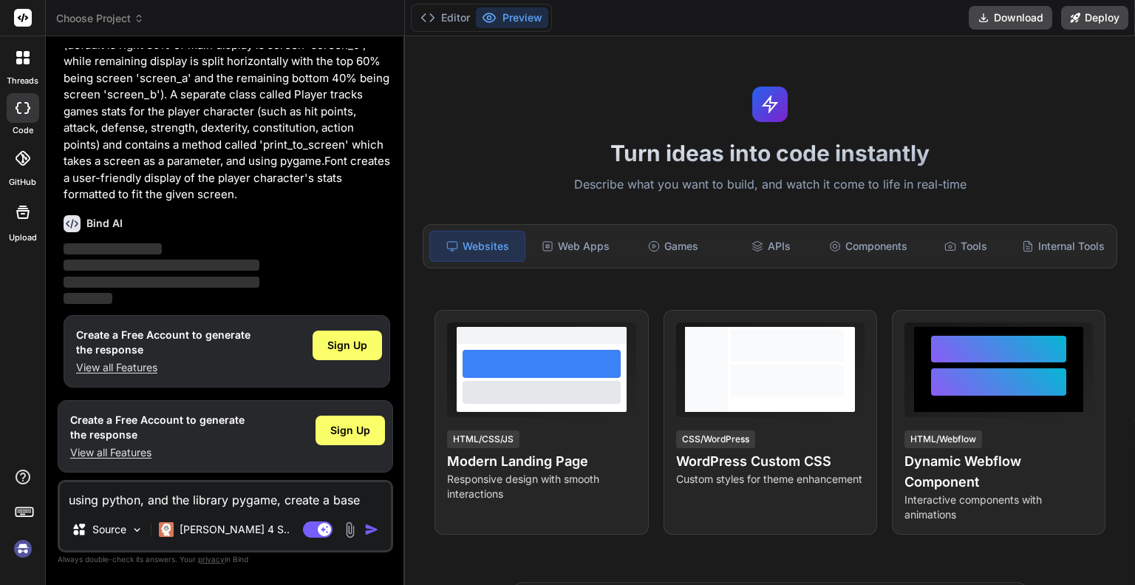
scroll to position [0, 0]
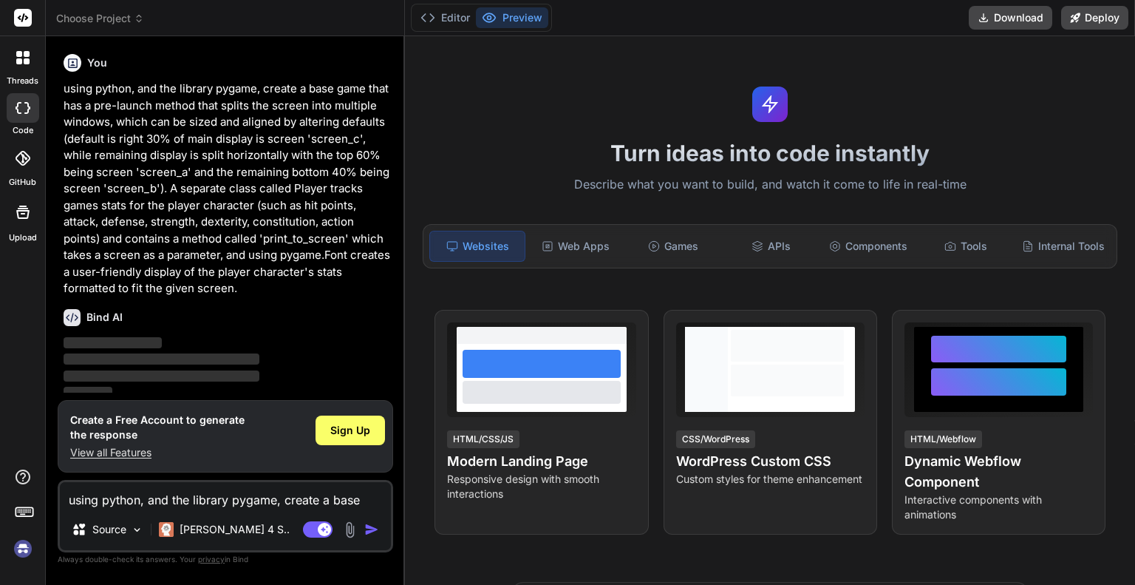
click at [192, 183] on p "using python, and the library pygame, create a base game that has a pre-launch …" at bounding box center [227, 189] width 327 height 217
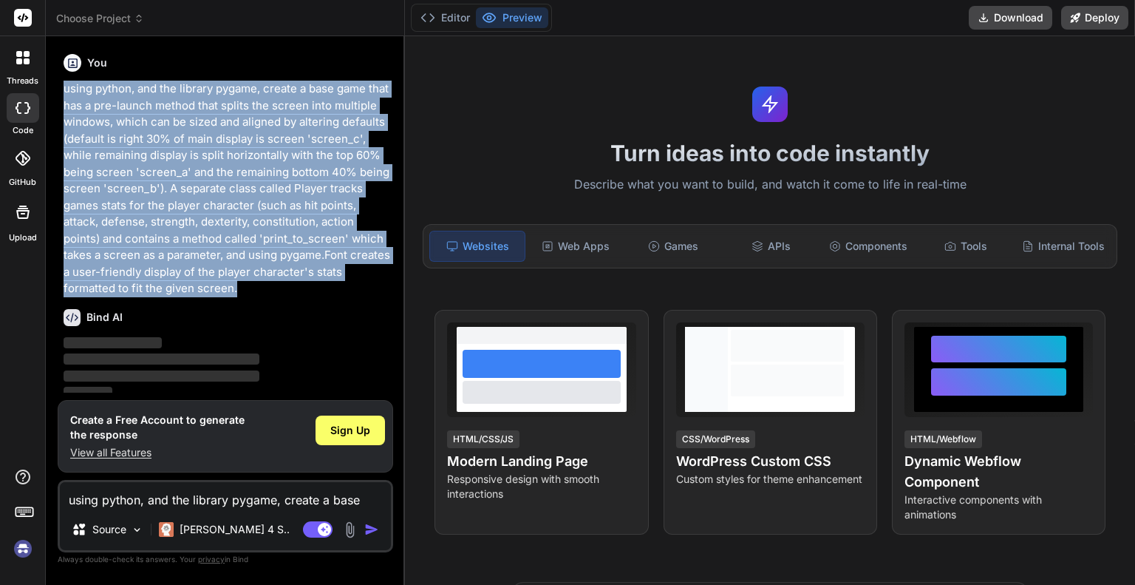
drag, startPoint x: 66, startPoint y: 88, endPoint x: 236, endPoint y: 283, distance: 258.8
click at [236, 283] on p "using python, and the library pygame, create a base game that has a pre-launch …" at bounding box center [227, 189] width 327 height 217
copy p "using python, and the library pygame, create a base game that has a pre-launch …"
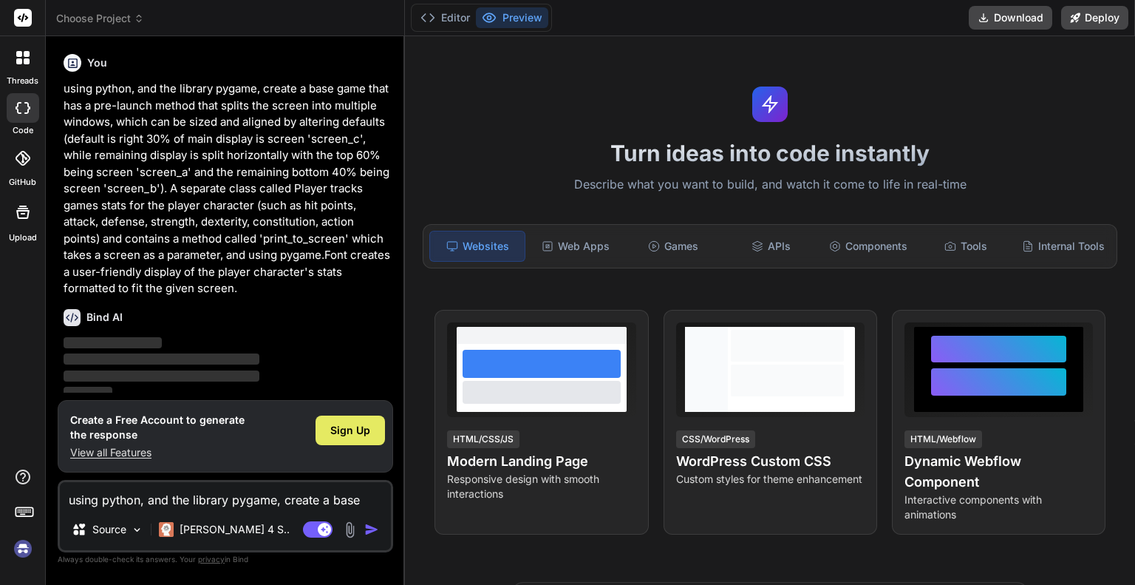
click at [364, 428] on span "Sign Up" at bounding box center [350, 430] width 40 height 15
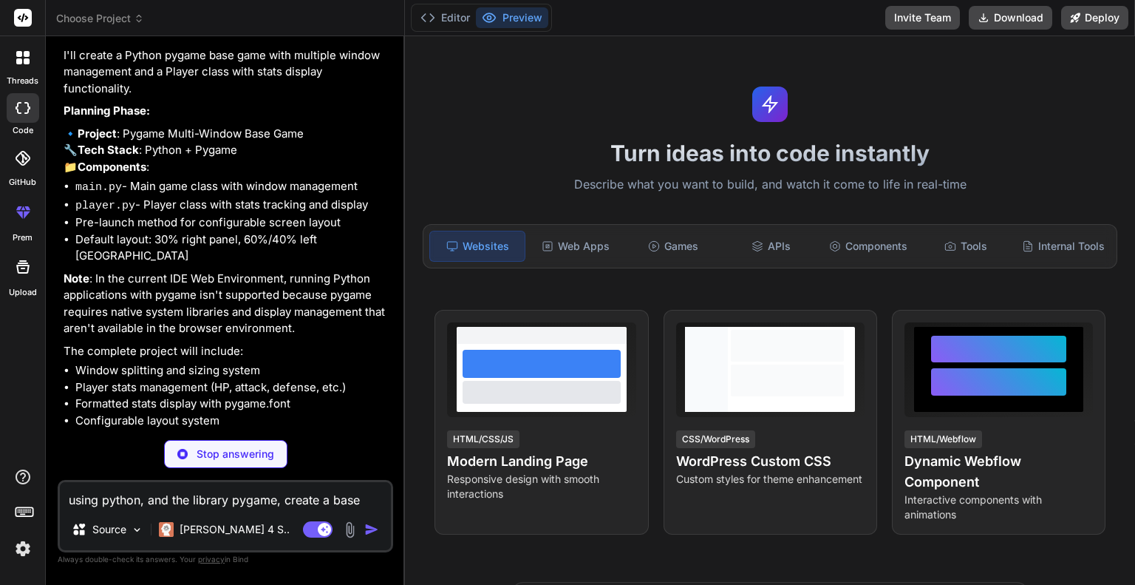
scroll to position [274, 0]
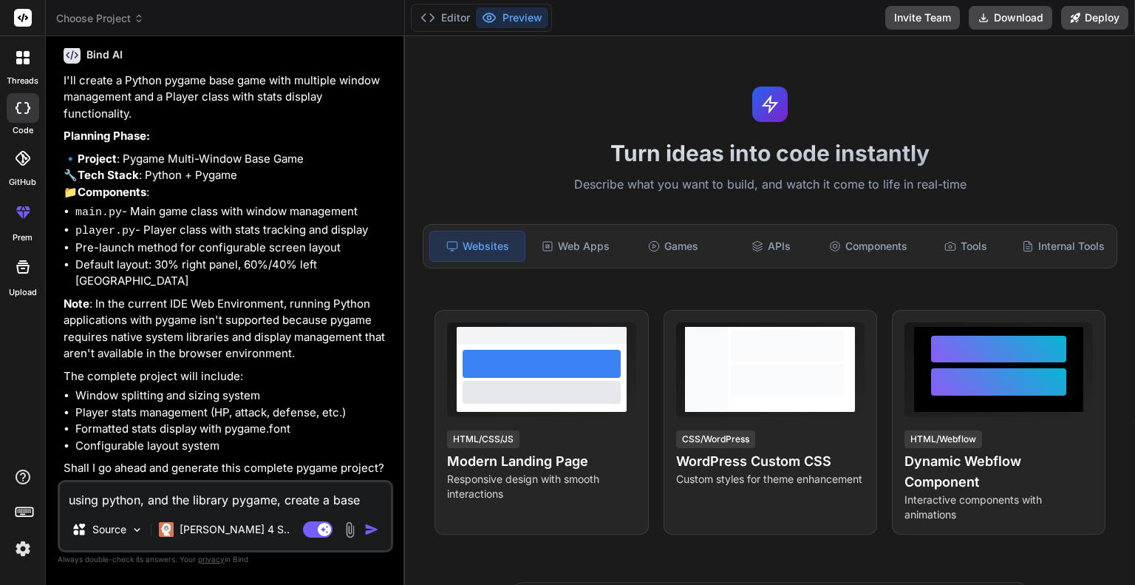
click at [228, 492] on textarea "using python, and the library pygame, create a base game that has a pre-launch …" at bounding box center [225, 495] width 331 height 27
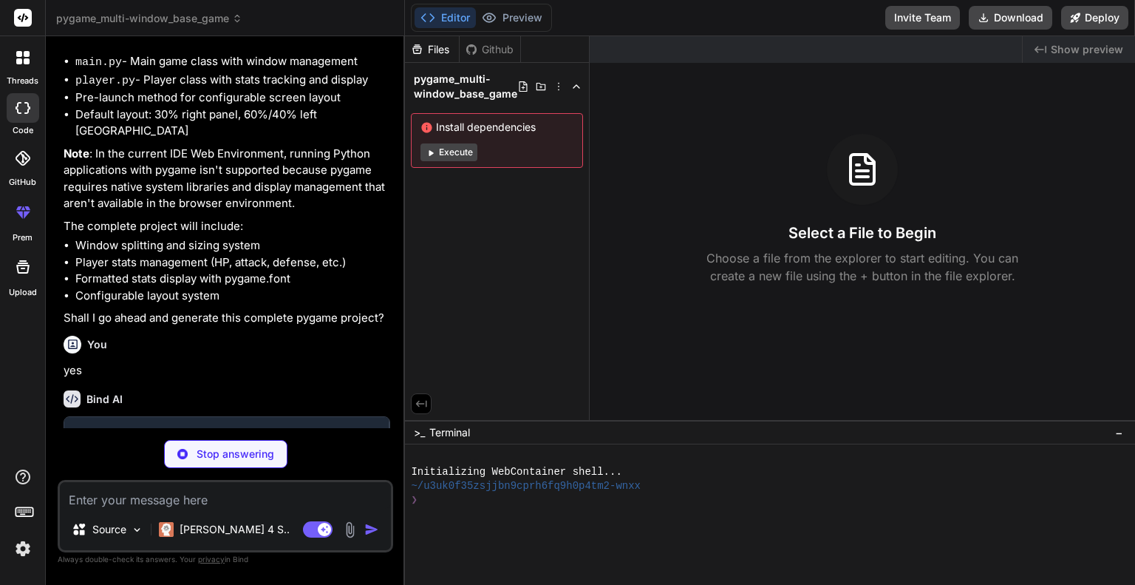
scroll to position [428, 0]
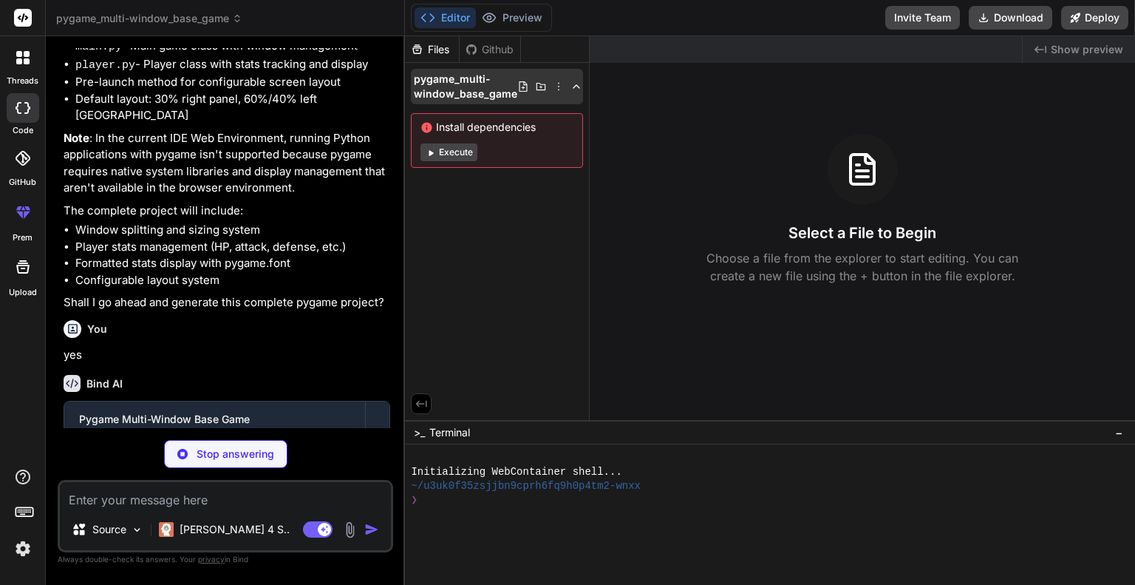
click at [438, 87] on span "pygame_multi-window_base_game" at bounding box center [465, 87] width 103 height 30
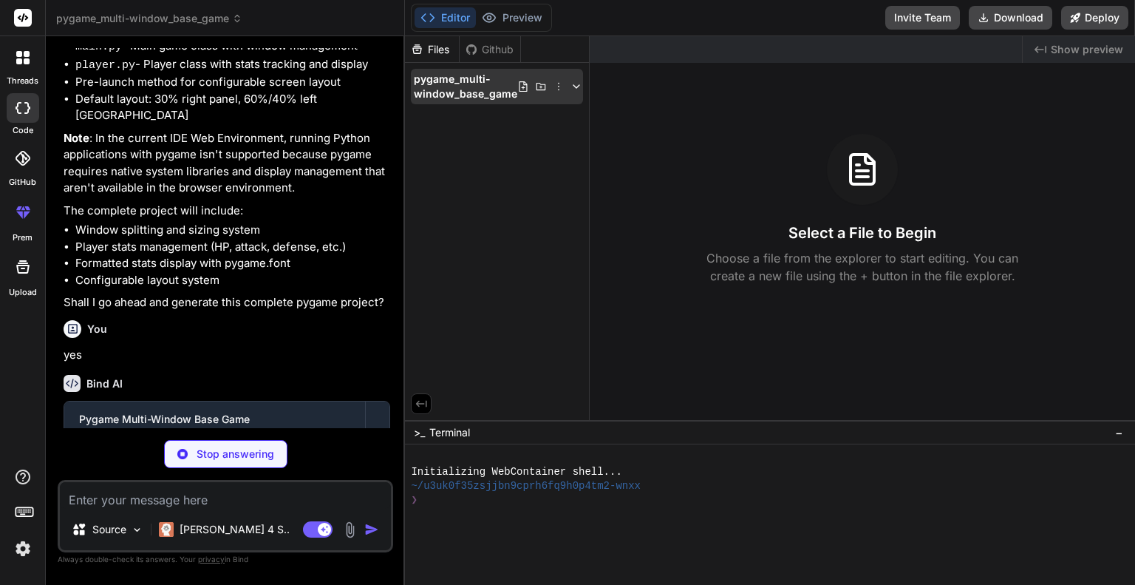
click at [574, 82] on icon at bounding box center [577, 87] width 12 height 12
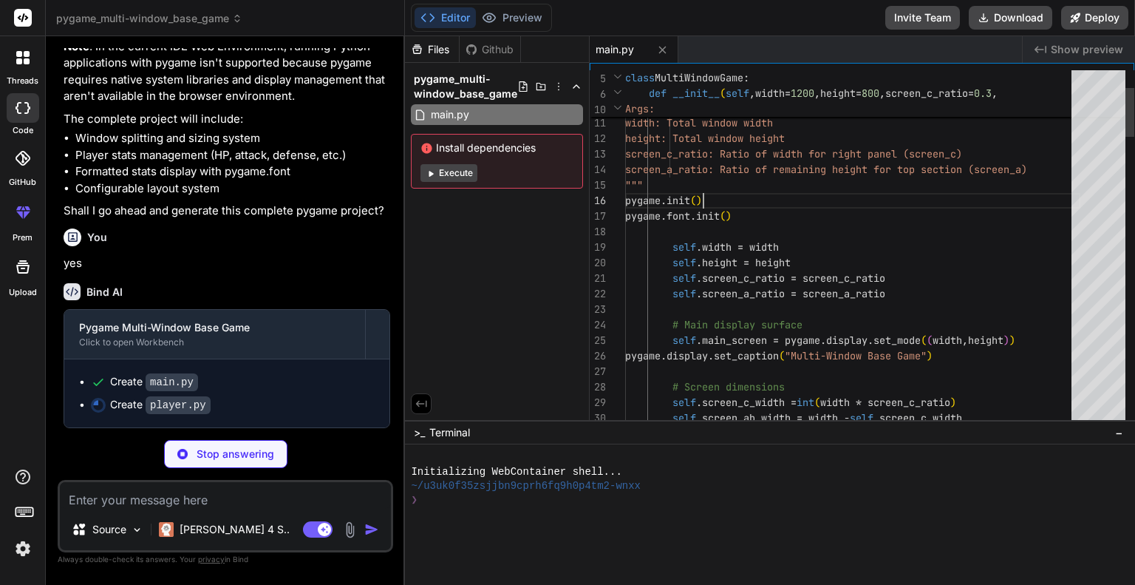
scroll to position [0, 0]
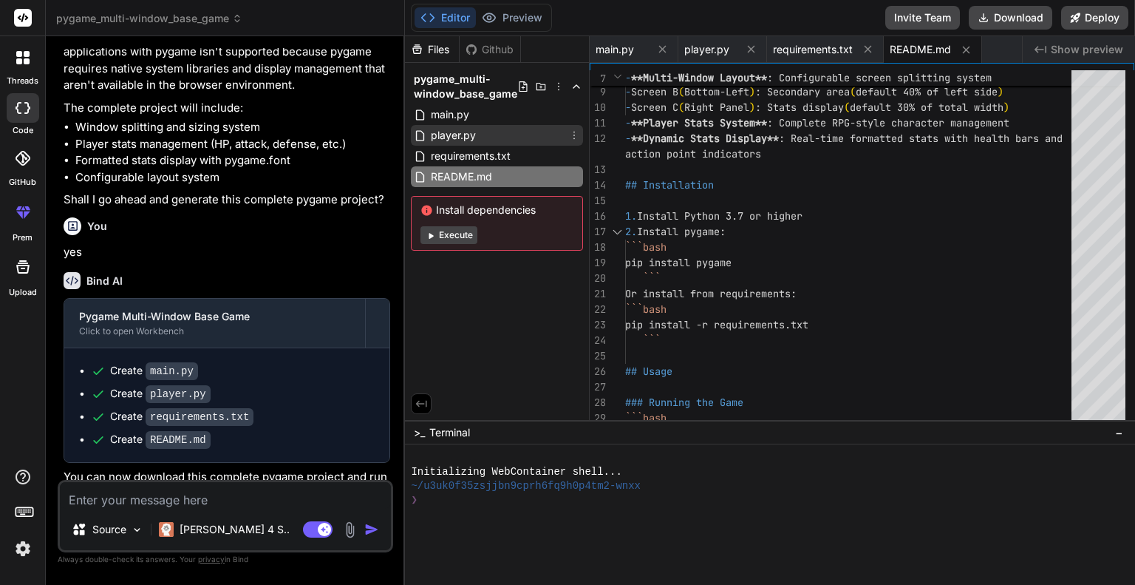
click at [461, 138] on span "player.py" at bounding box center [454, 135] width 48 height 18
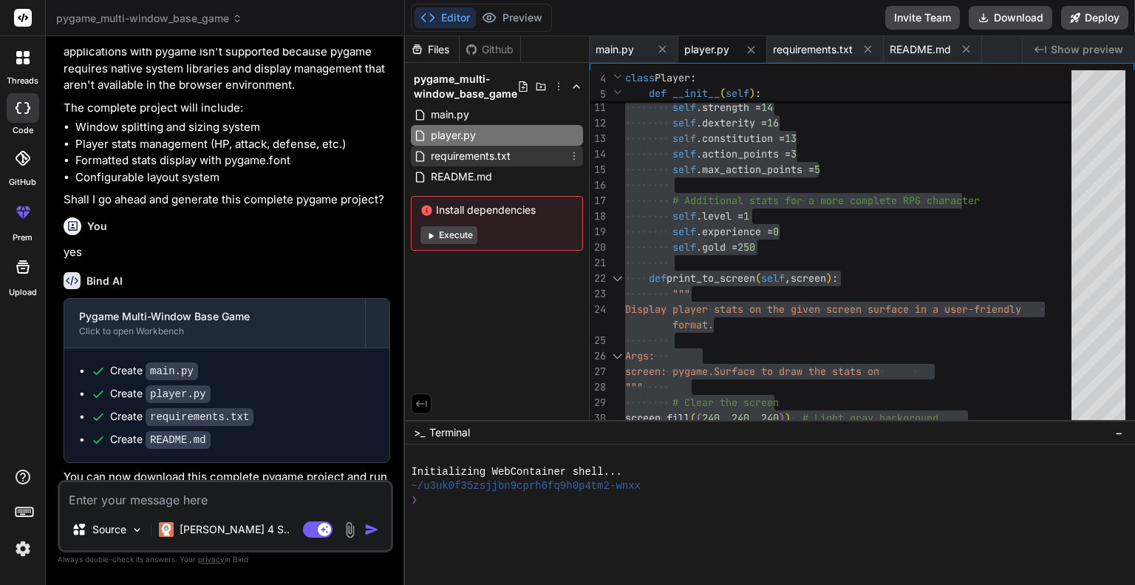
click at [475, 160] on span "requirements.txt" at bounding box center [471, 156] width 83 height 18
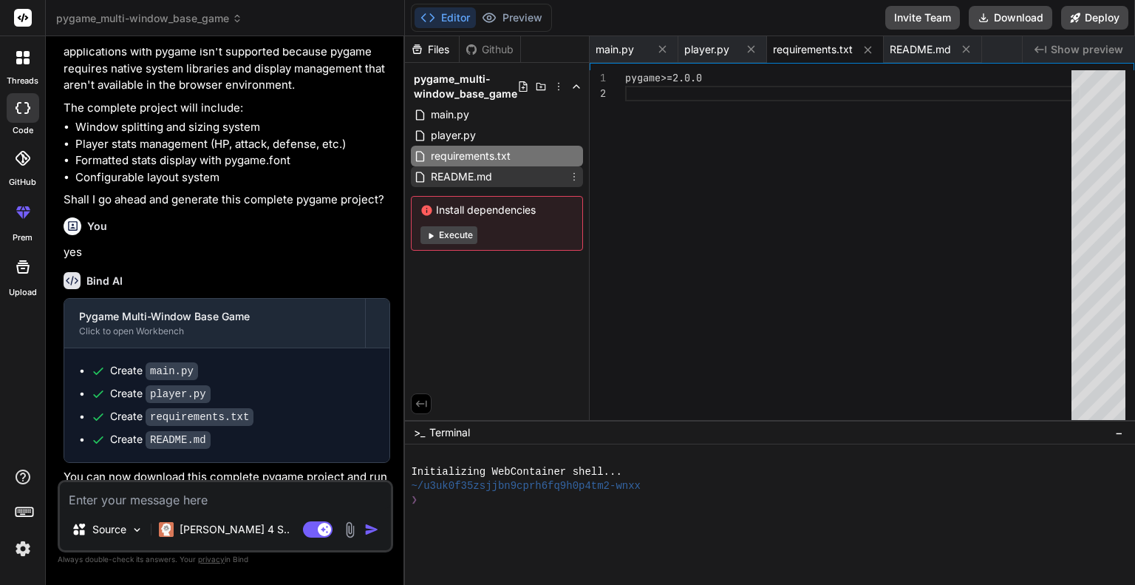
click at [506, 175] on div "README.md" at bounding box center [497, 176] width 172 height 21
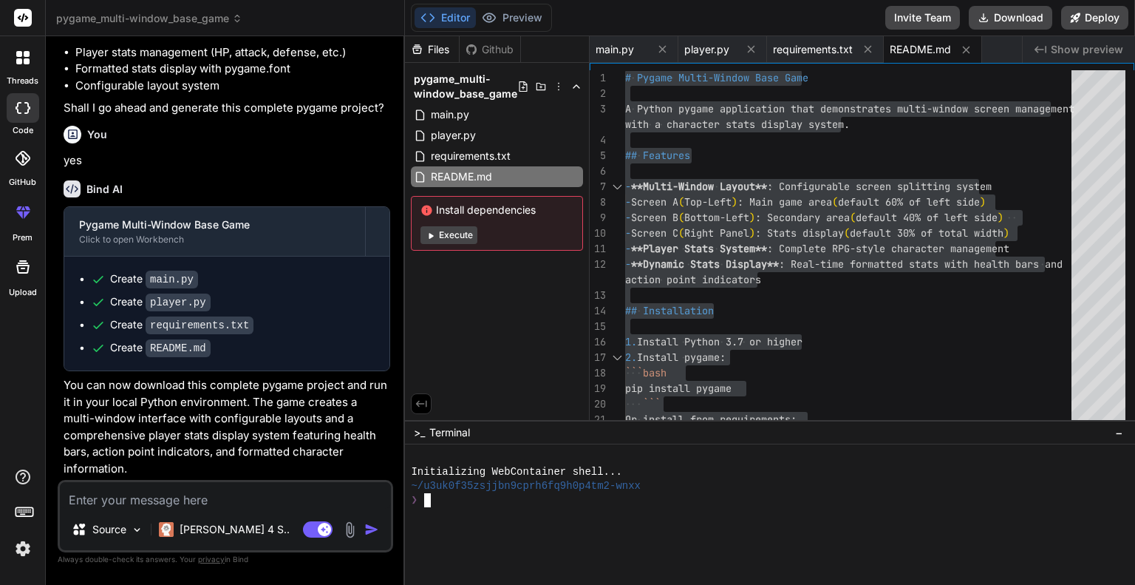
click at [792, 501] on div "❯" at bounding box center [762, 500] width 702 height 14
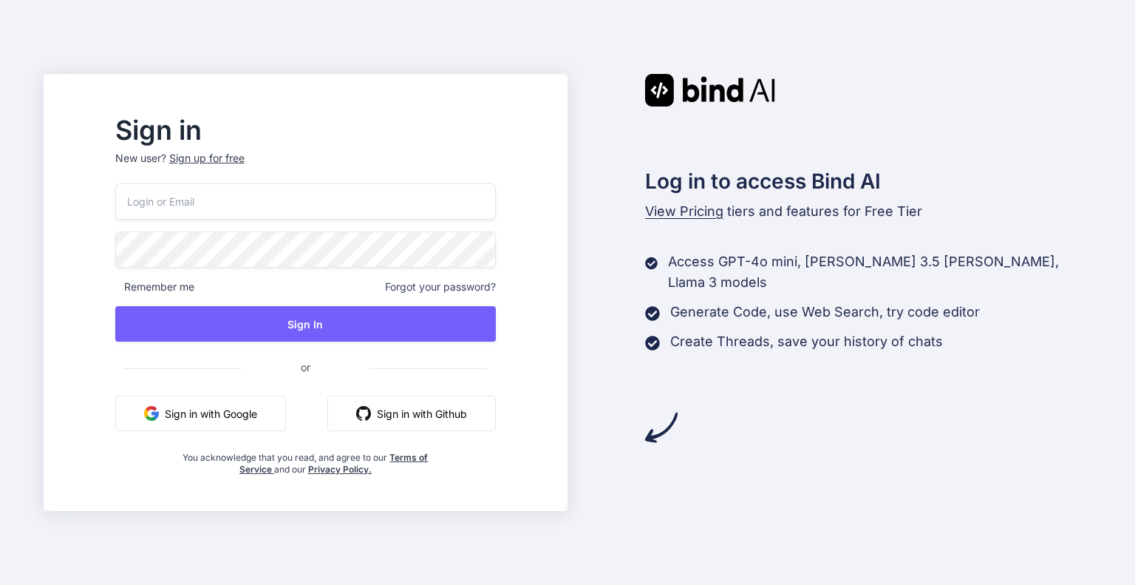
click at [268, 416] on button "Sign in with Google" at bounding box center [200, 412] width 171 height 35
